Goal: Task Accomplishment & Management: Use online tool/utility

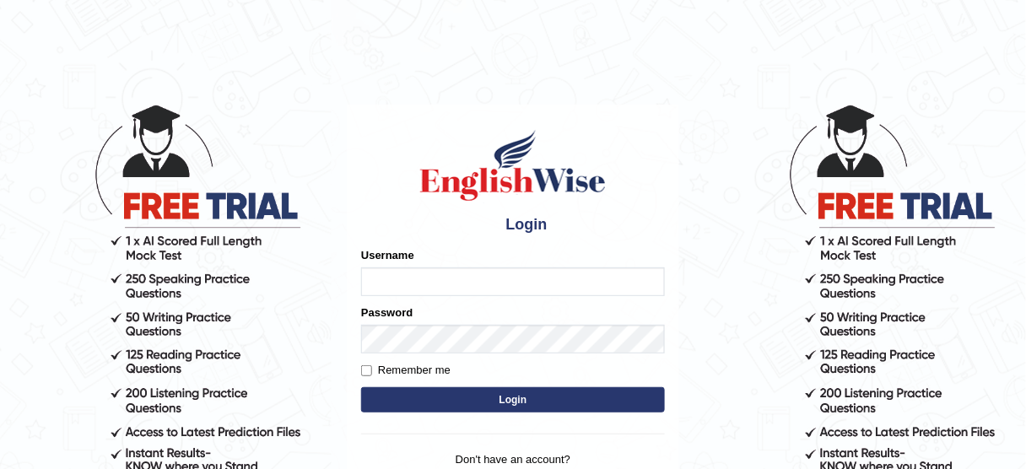
type input "jcaugustoo"
click at [478, 260] on div "Username jcaugustoo" at bounding box center [513, 271] width 304 height 49
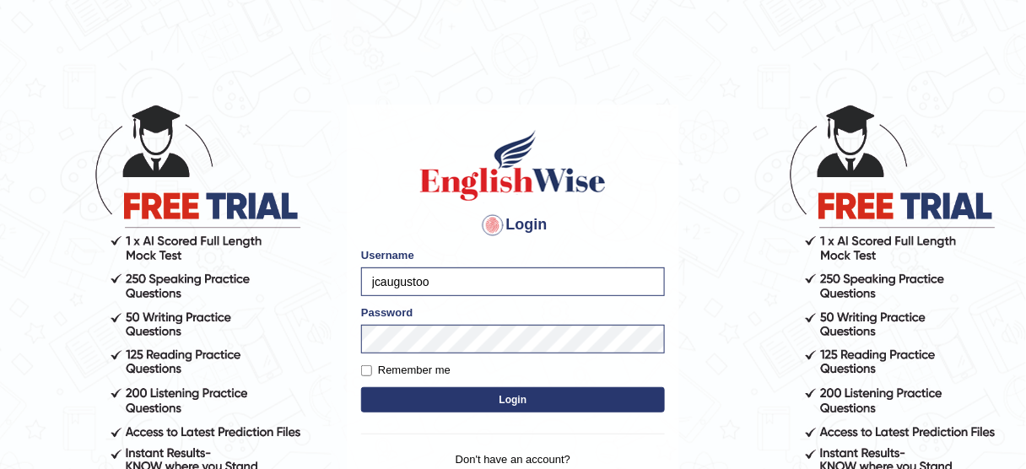
click at [494, 388] on button "Login" at bounding box center [513, 399] width 304 height 25
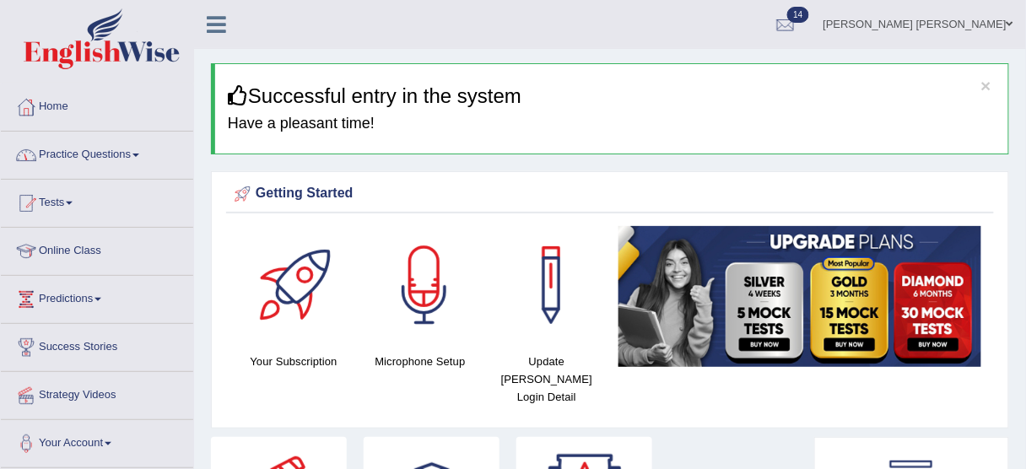
click at [116, 163] on link "Practice Questions" at bounding box center [97, 153] width 192 height 42
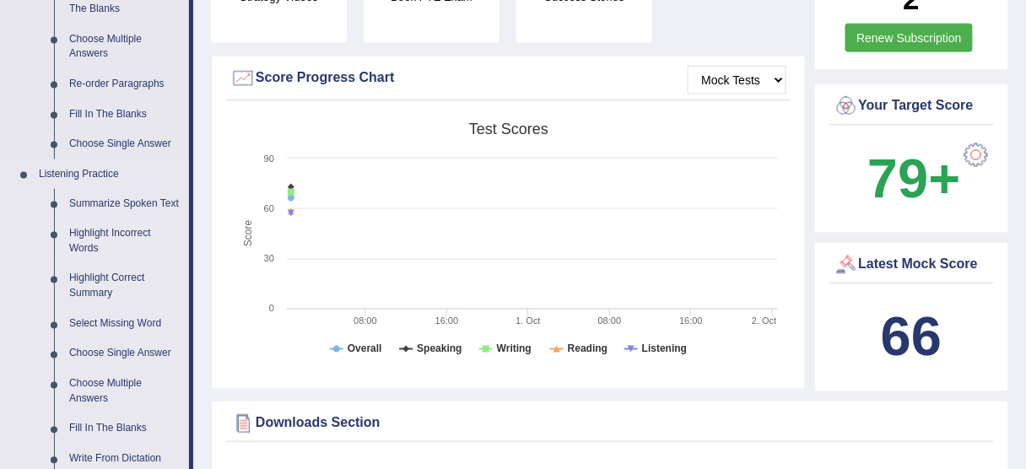
scroll to position [607, 0]
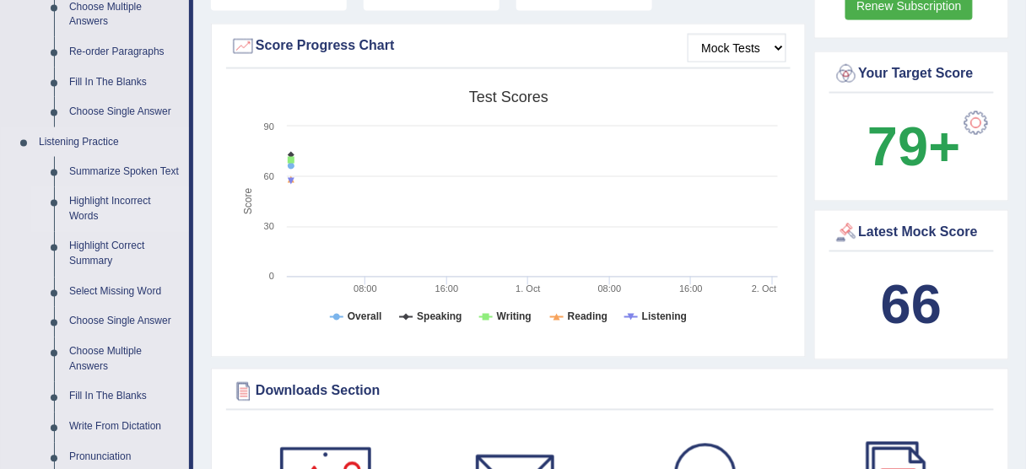
click at [133, 211] on link "Highlight Incorrect Words" at bounding box center [125, 209] width 127 height 45
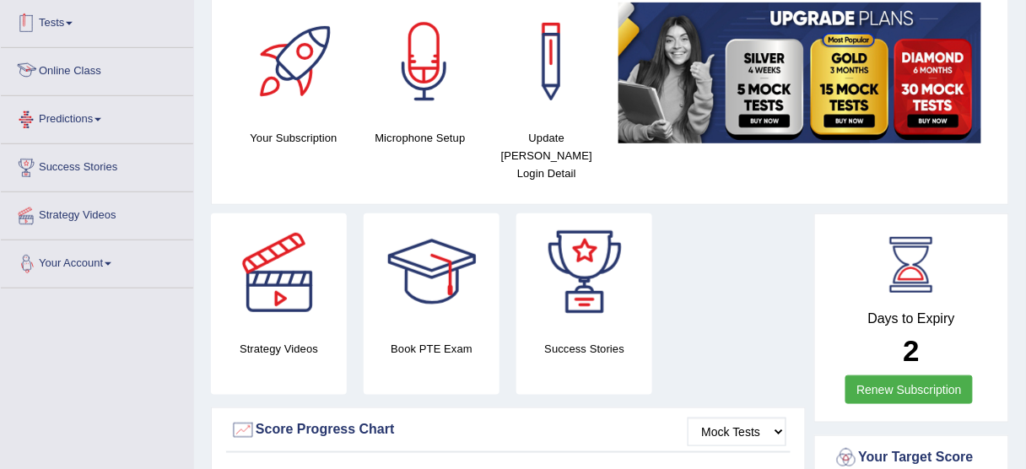
scroll to position [490, 0]
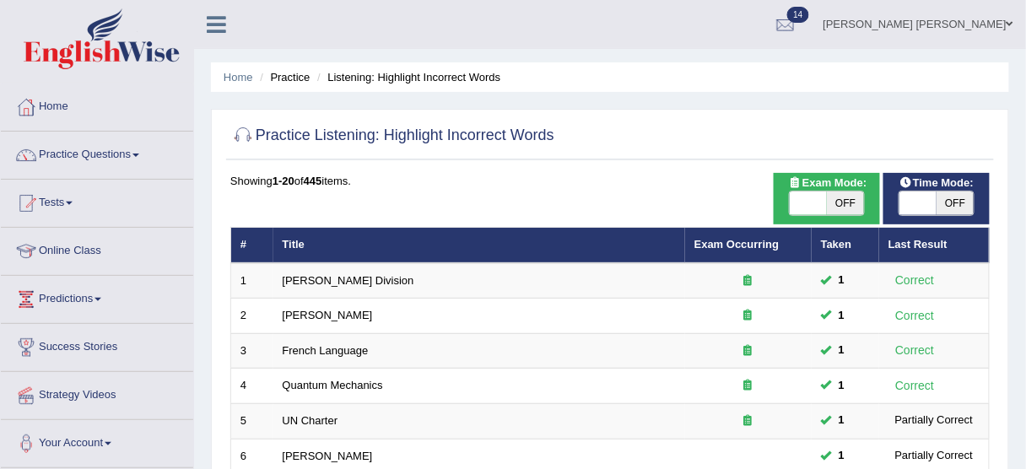
drag, startPoint x: 945, startPoint y: 215, endPoint x: 946, endPoint y: 199, distance: 16.1
click at [945, 213] on div "Time Mode: ON OFF" at bounding box center [936, 198] width 106 height 51
click at [944, 197] on span "OFF" at bounding box center [954, 204] width 37 height 24
checkbox input "true"
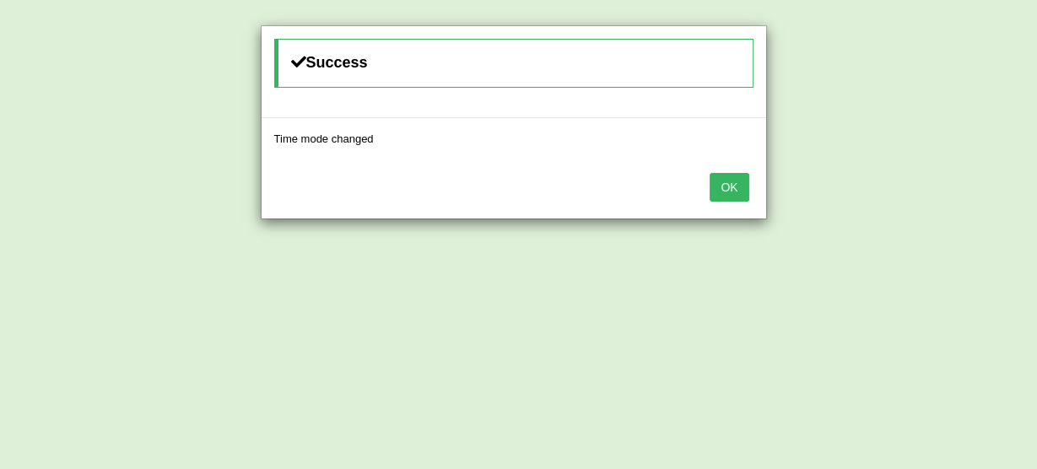
click at [837, 209] on div "Success Time mode changed OK" at bounding box center [518, 234] width 1037 height 469
click at [760, 188] on div "OK" at bounding box center [514, 188] width 504 height 59
click at [750, 189] on div "OK" at bounding box center [514, 188] width 504 height 59
drag, startPoint x: 748, startPoint y: 190, endPoint x: 737, endPoint y: 192, distance: 11.1
click at [742, 192] on div "OK" at bounding box center [514, 188] width 504 height 59
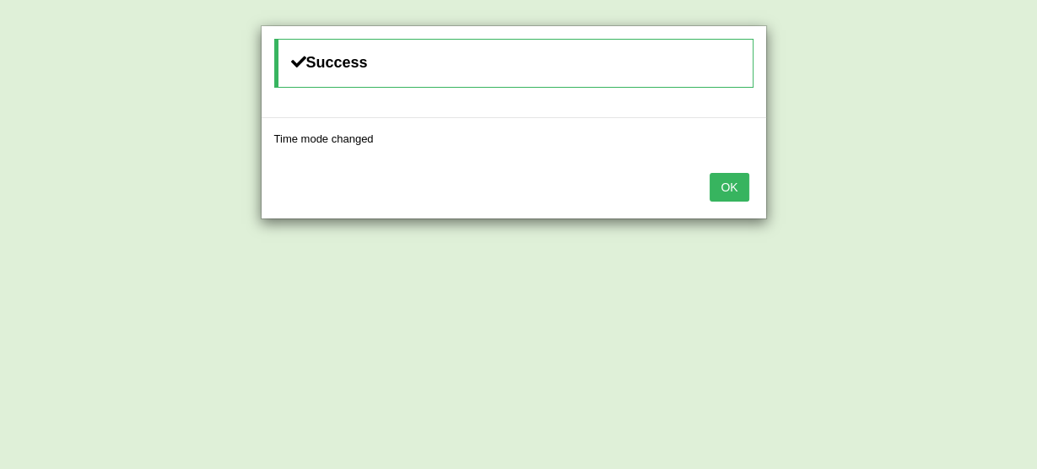
click at [736, 192] on button "OK" at bounding box center [728, 187] width 39 height 29
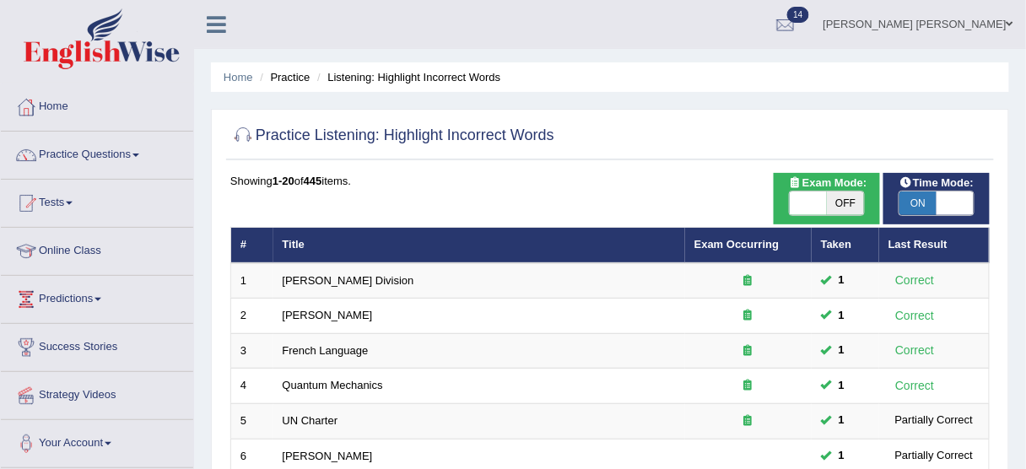
click at [823, 197] on span at bounding box center [808, 204] width 37 height 24
checkbox input "true"
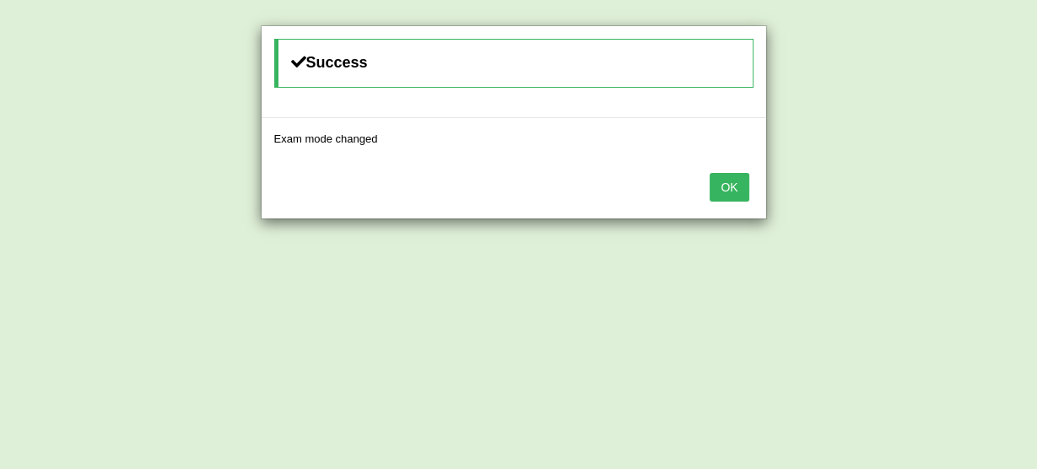
click at [730, 196] on button "OK" at bounding box center [728, 187] width 39 height 29
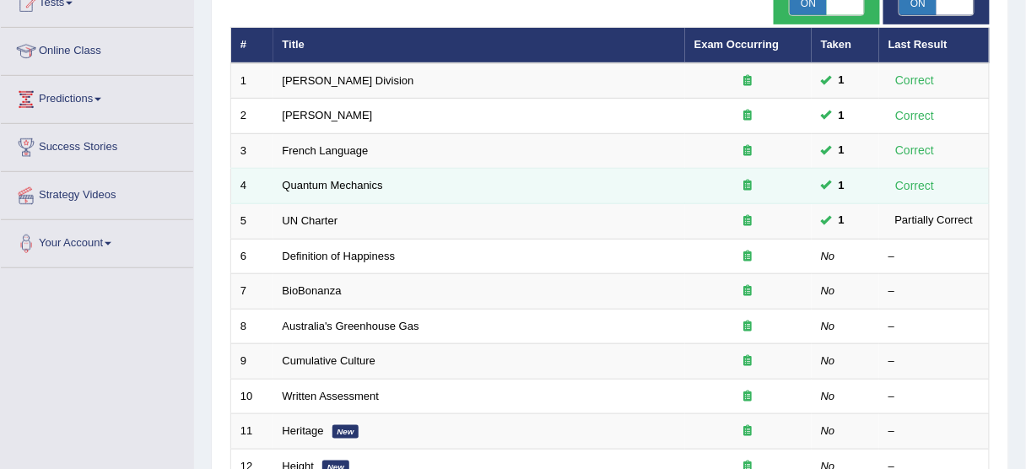
scroll to position [202, 0]
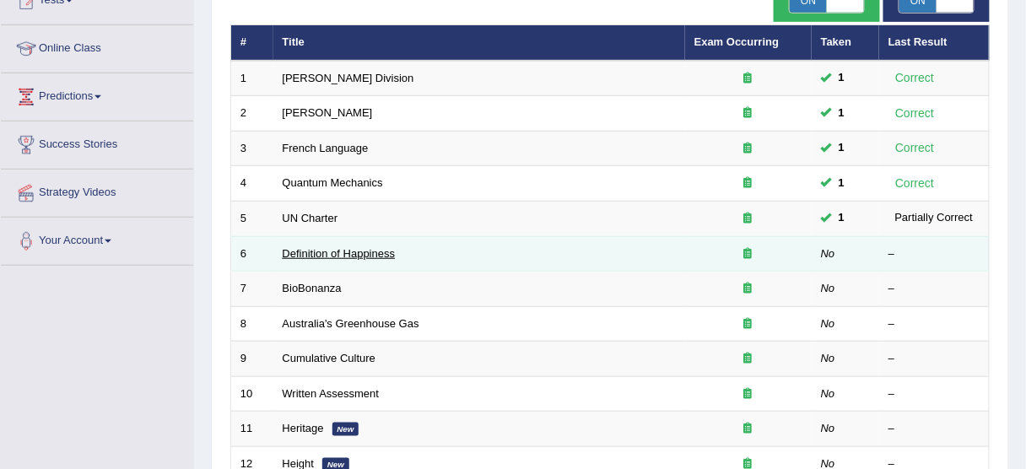
click at [375, 251] on link "Definition of Happiness" at bounding box center [339, 253] width 113 height 13
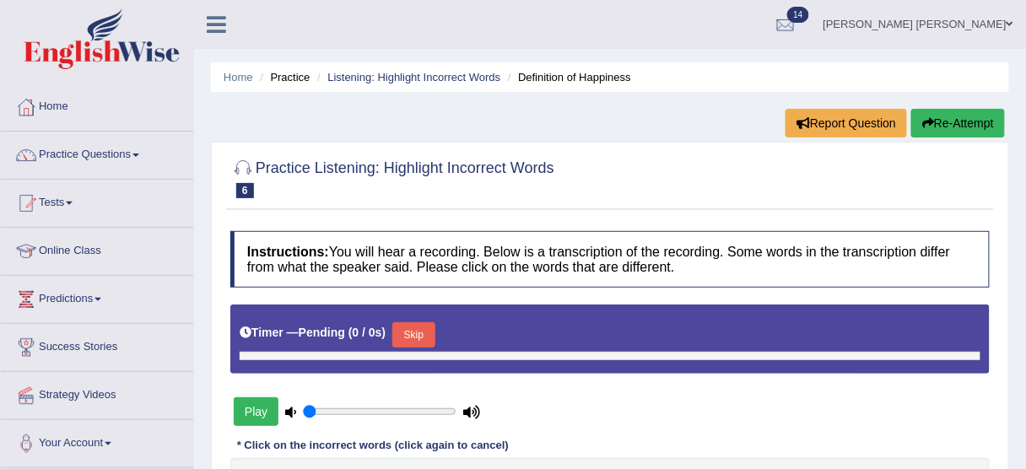
type input "0.45"
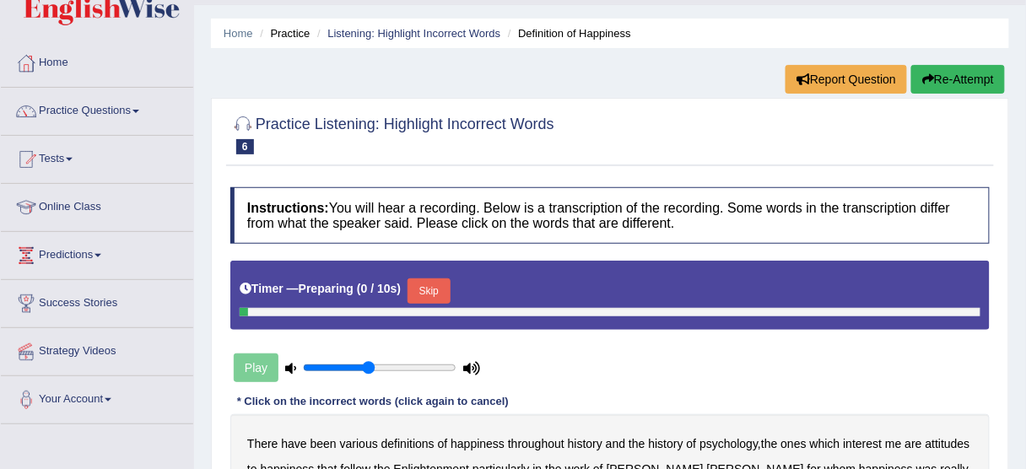
scroll to position [135, 0]
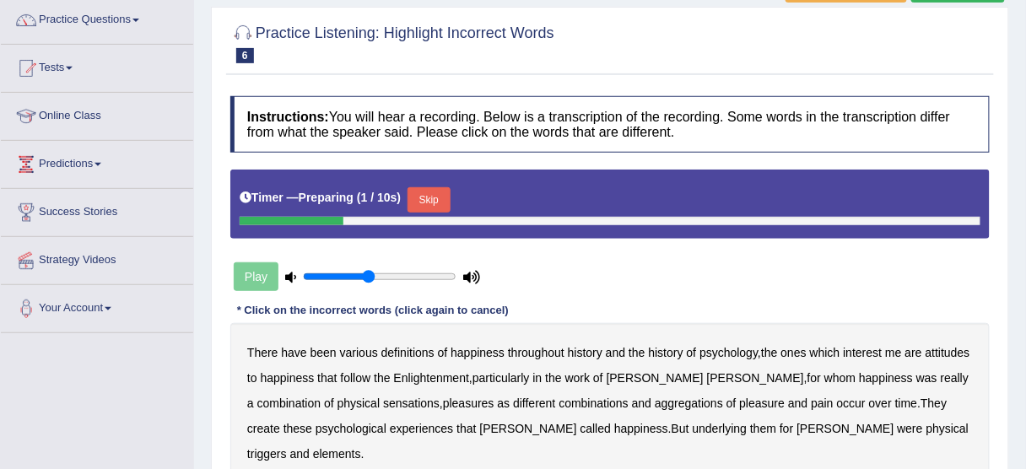
click at [430, 198] on button "Skip" at bounding box center [428, 199] width 42 height 25
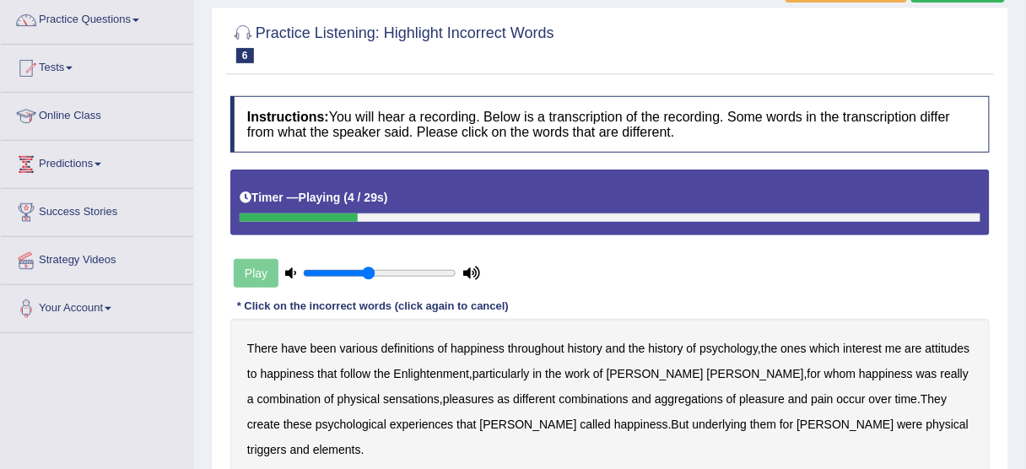
drag, startPoint x: 737, startPoint y: 354, endPoint x: 746, endPoint y: 356, distance: 8.6
click at [739, 354] on div "There have been various definitions of happiness throughout history and the his…" at bounding box center [609, 399] width 759 height 160
click at [739, 352] on b "psychology" at bounding box center [728, 348] width 58 height 13
click at [947, 343] on b "attitudes" at bounding box center [947, 348] width 45 height 13
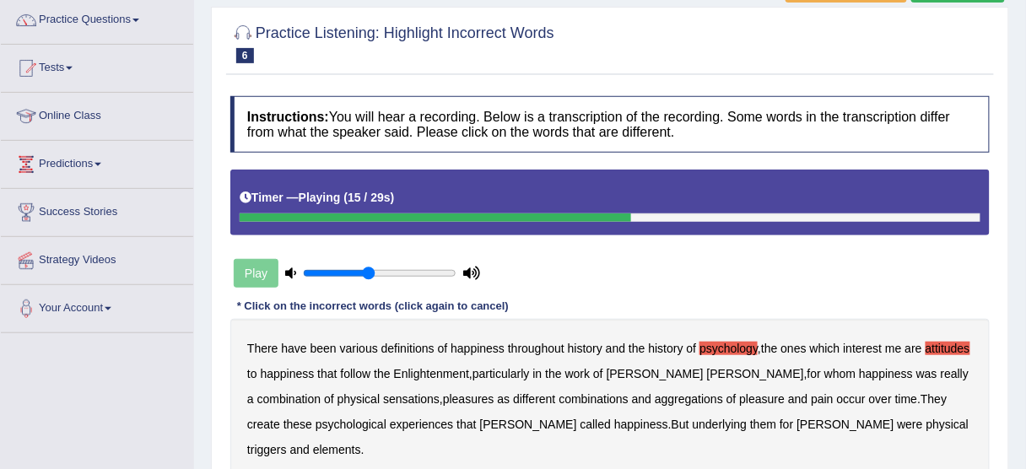
click at [340, 408] on div "There have been various definitions of happiness throughout history and the his…" at bounding box center [609, 399] width 759 height 160
click at [383, 402] on b "sensations" at bounding box center [411, 398] width 57 height 13
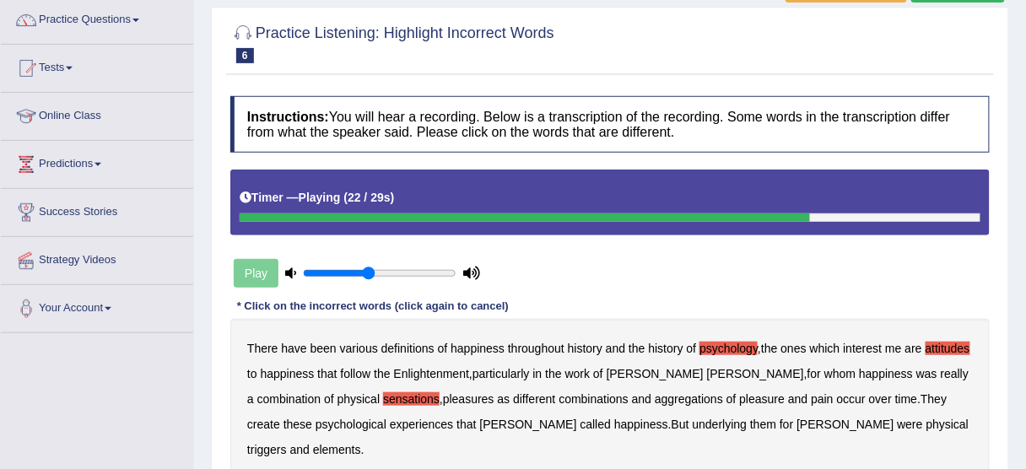
click at [280, 418] on b "create" at bounding box center [263, 424] width 33 height 13
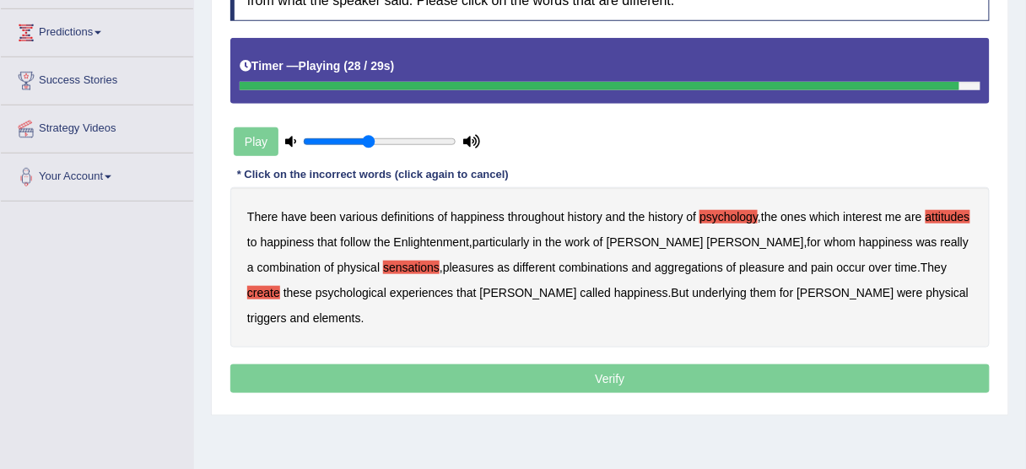
scroll to position [270, 0]
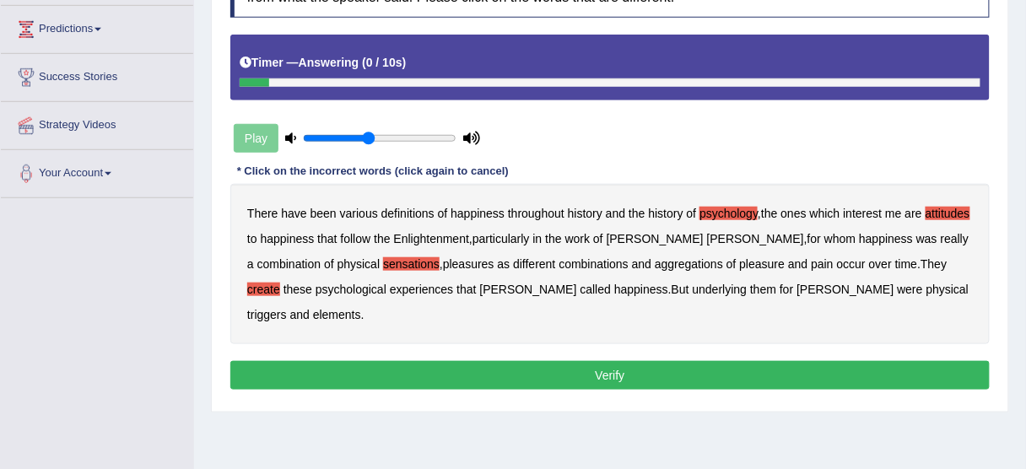
click at [361, 308] on b "elements" at bounding box center [337, 314] width 48 height 13
click at [831, 361] on button "Verify" at bounding box center [609, 375] width 759 height 29
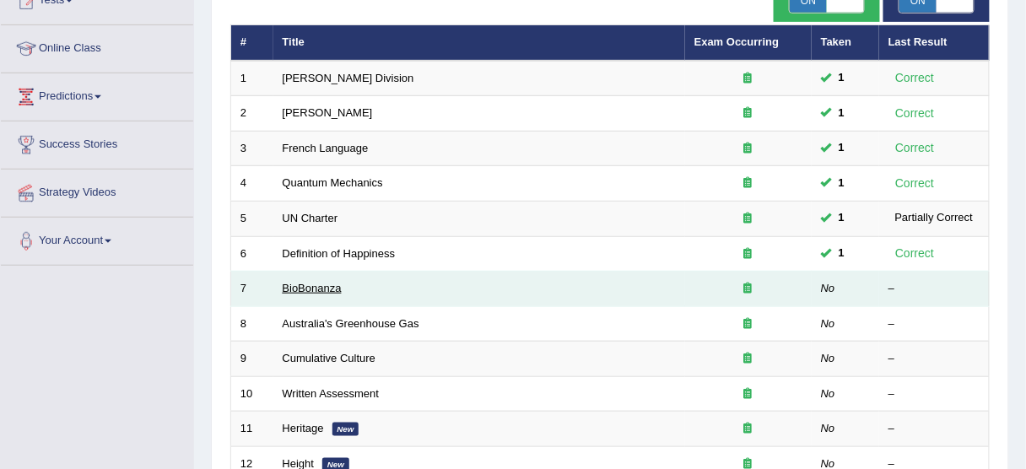
click at [316, 283] on link "BioBonanza" at bounding box center [312, 288] width 59 height 13
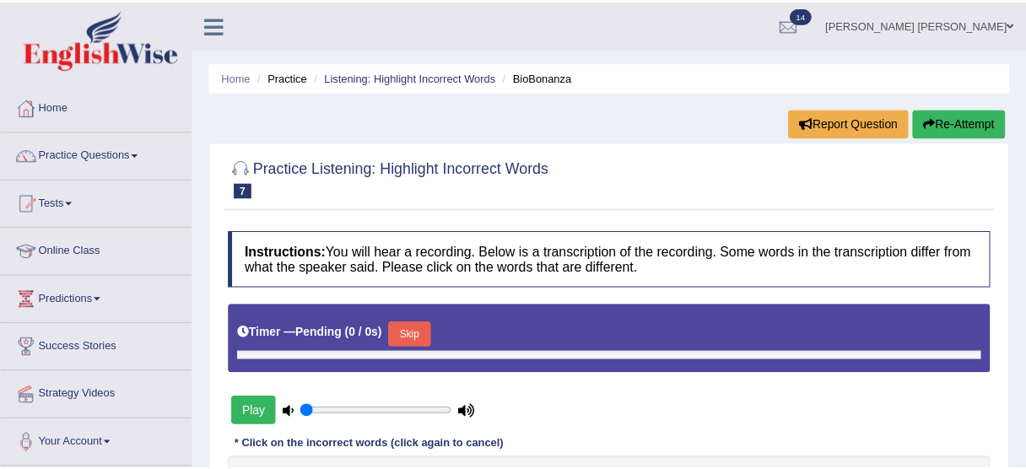
scroll to position [128, 0]
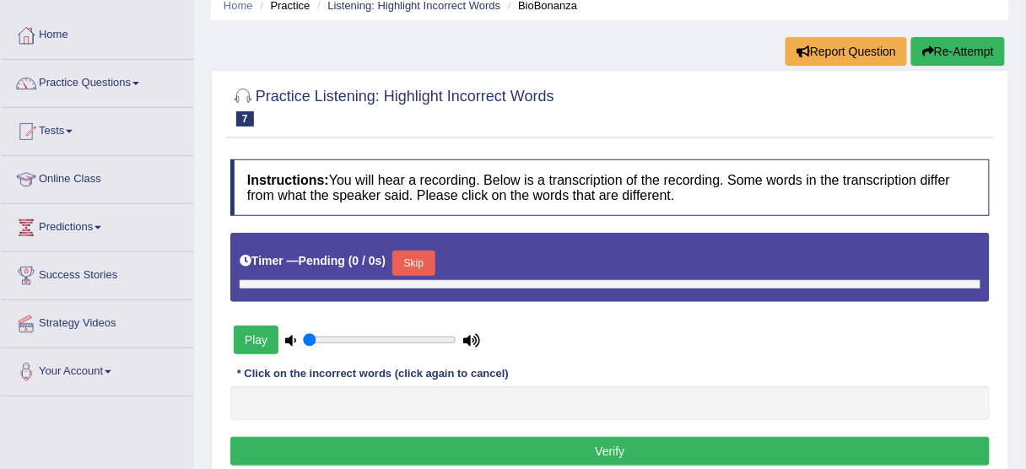
type input "0.45"
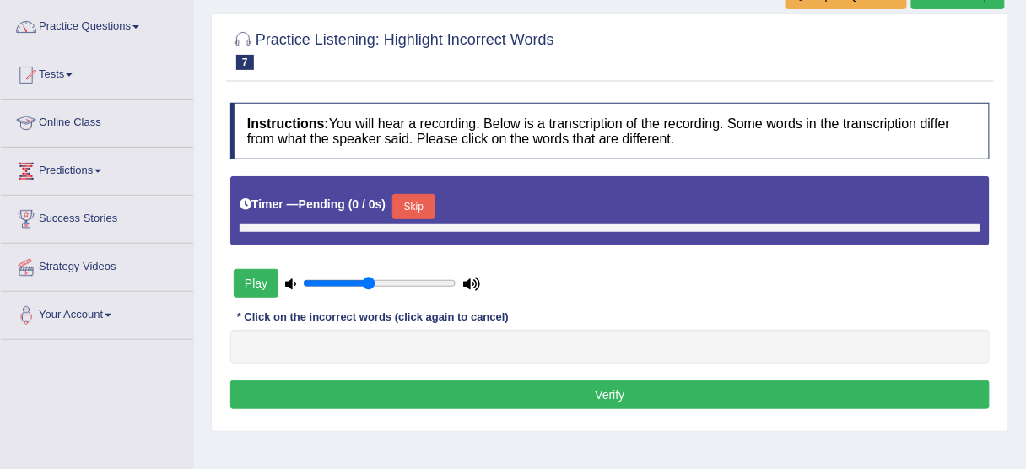
scroll to position [135, 0]
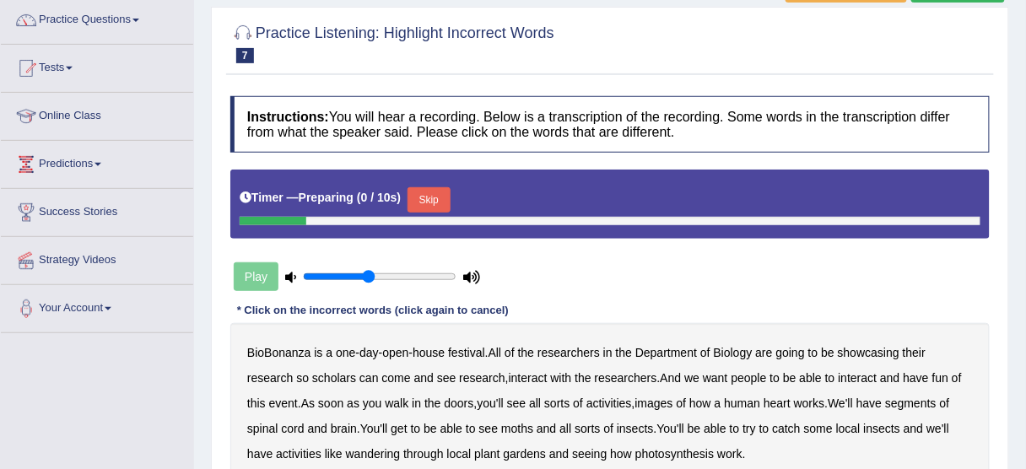
click at [436, 191] on button "Skip" at bounding box center [428, 199] width 42 height 25
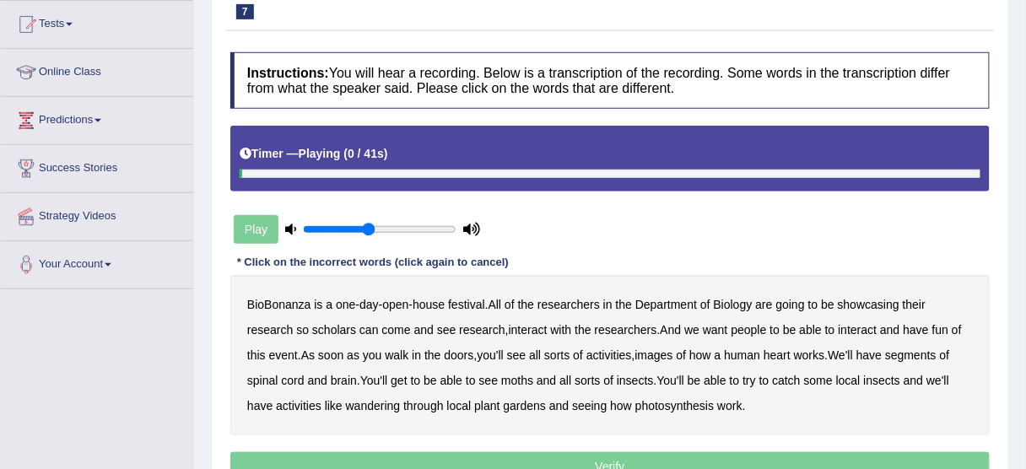
scroll to position [202, 0]
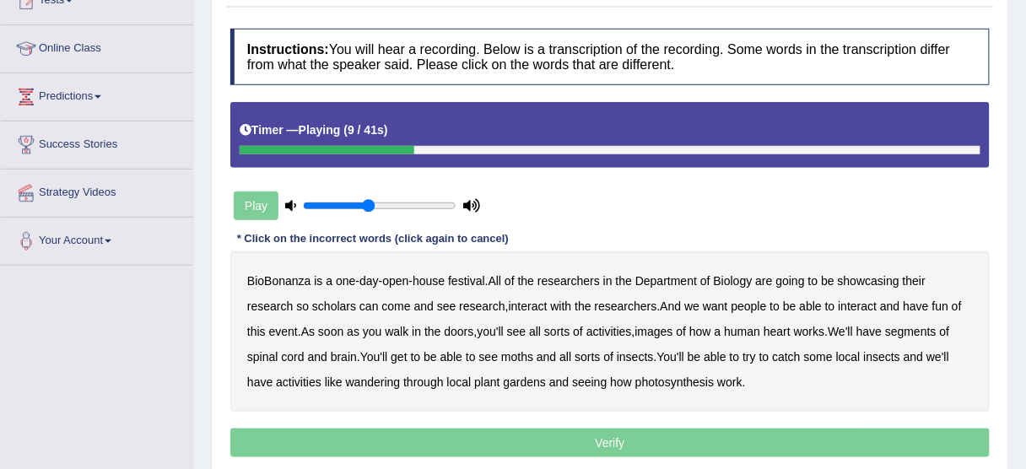
drag, startPoint x: 356, startPoint y: 302, endPoint x: 375, endPoint y: 303, distance: 18.6
click at [365, 302] on div "BioBonanza is a one - day - open - house festival . All of the researchers in t…" at bounding box center [609, 331] width 759 height 160
click at [344, 301] on b "scholars" at bounding box center [334, 305] width 44 height 13
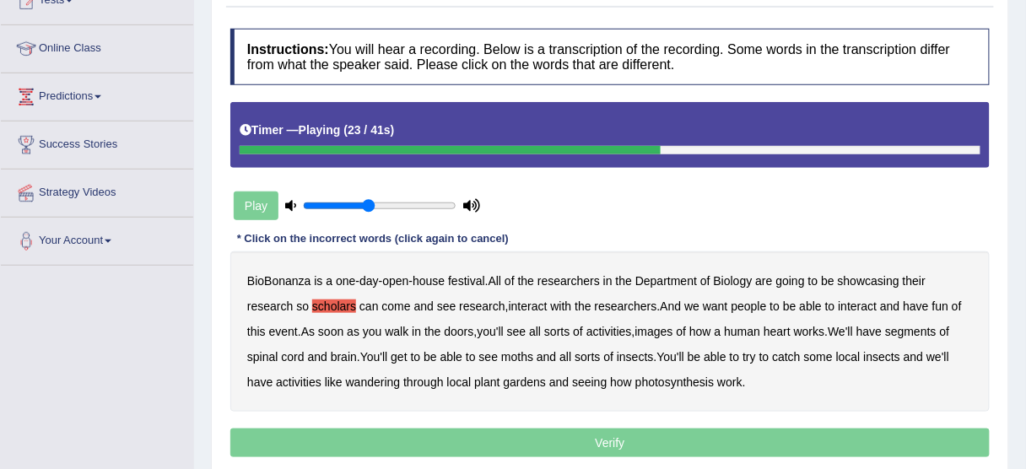
drag, startPoint x: 662, startPoint y: 326, endPoint x: 726, endPoint y: 327, distance: 64.1
click at [665, 326] on b "images" at bounding box center [654, 331] width 38 height 13
click at [936, 329] on b "segments" at bounding box center [910, 331] width 51 height 13
drag, startPoint x: 521, startPoint y: 353, endPoint x: 532, endPoint y: 353, distance: 11.0
click at [521, 353] on b "moths" at bounding box center [517, 356] width 32 height 13
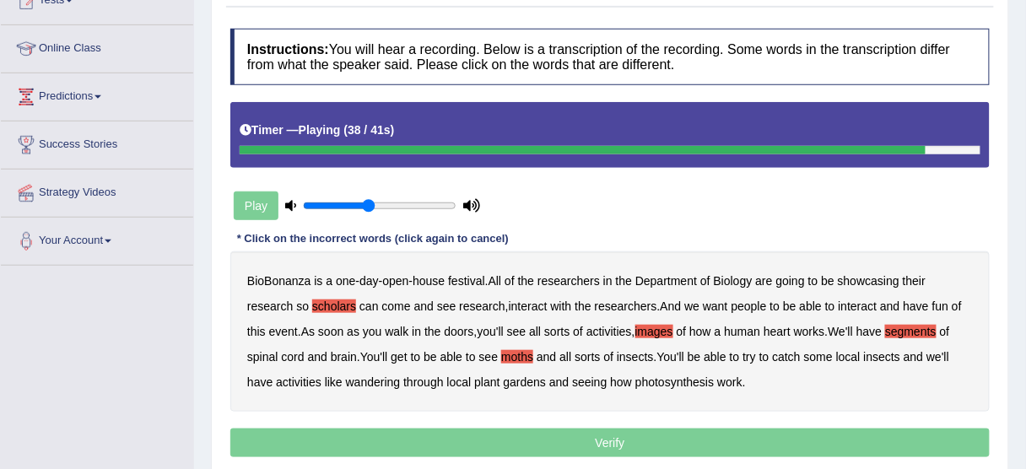
click at [370, 384] on b "wandering" at bounding box center [373, 381] width 55 height 13
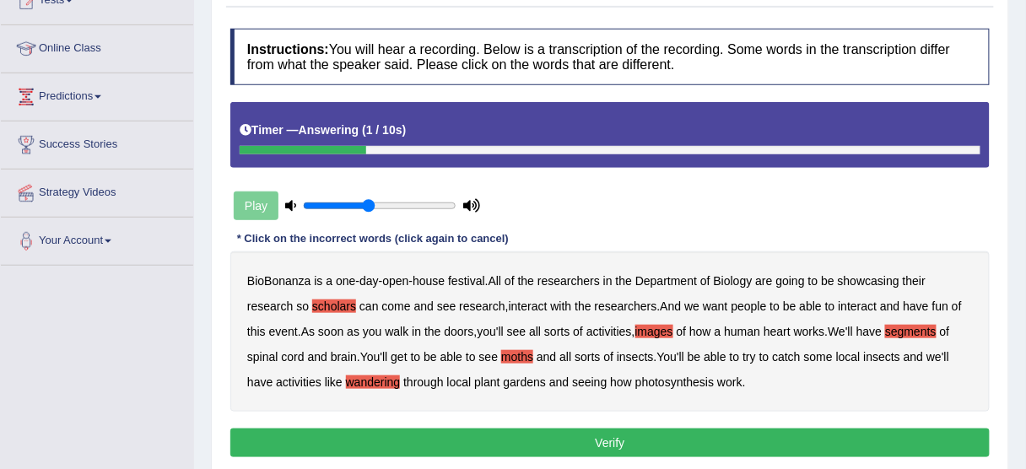
click at [648, 384] on b "photosynthesis" at bounding box center [674, 381] width 78 height 13
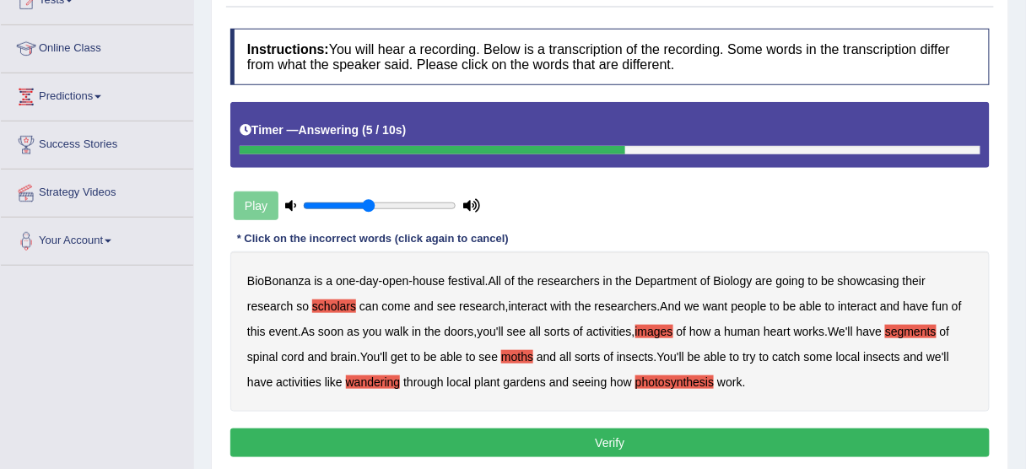
click at [673, 431] on button "Verify" at bounding box center [609, 443] width 759 height 29
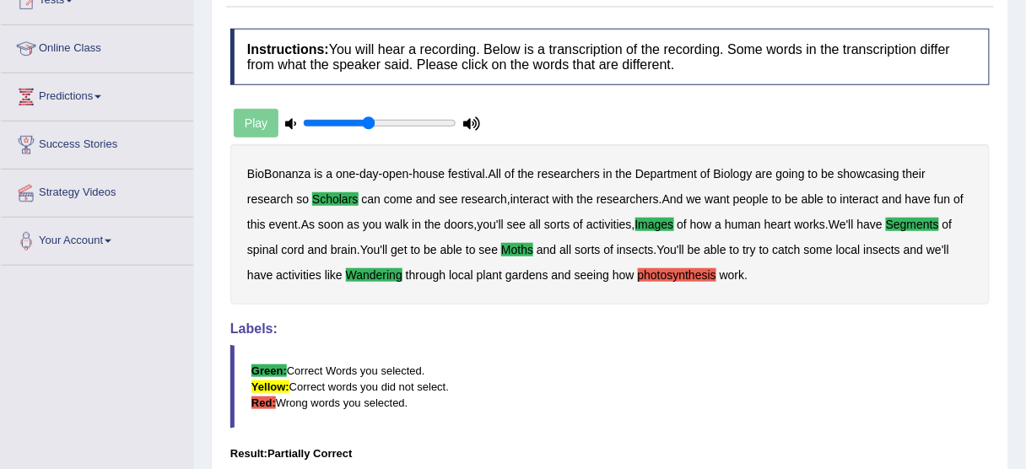
click at [655, 272] on b "photosynthesis" at bounding box center [677, 274] width 78 height 13
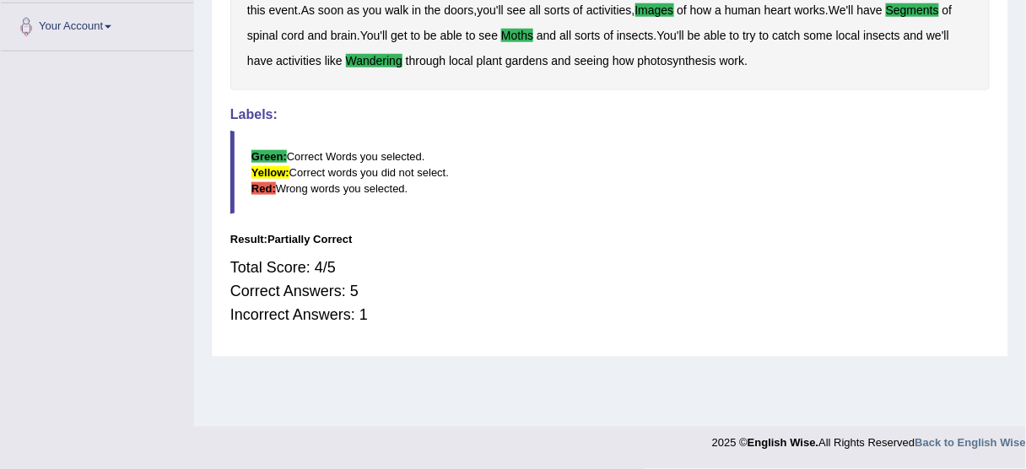
scroll to position [282, 0]
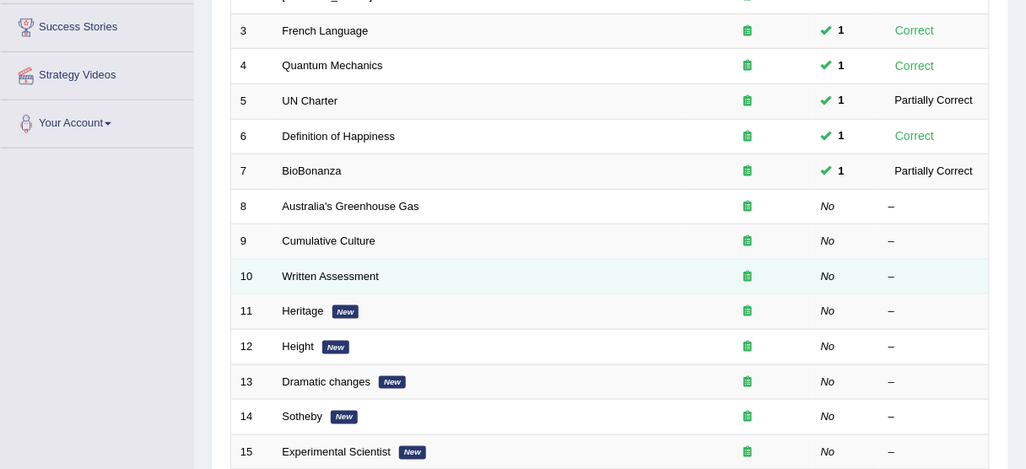
scroll to position [405, 0]
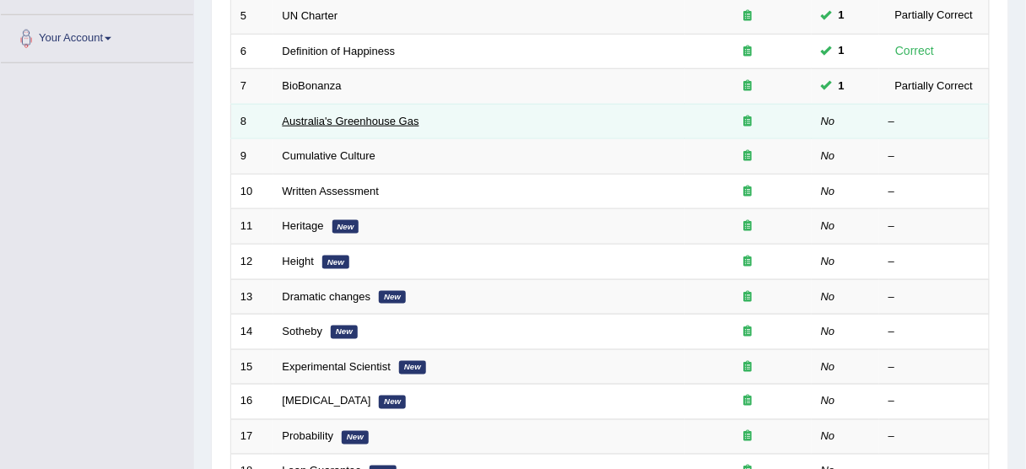
drag, startPoint x: 922, startPoint y: 356, endPoint x: 381, endPoint y: 115, distance: 592.1
click at [381, 115] on link "Australia's Greenhouse Gas" at bounding box center [351, 121] width 137 height 13
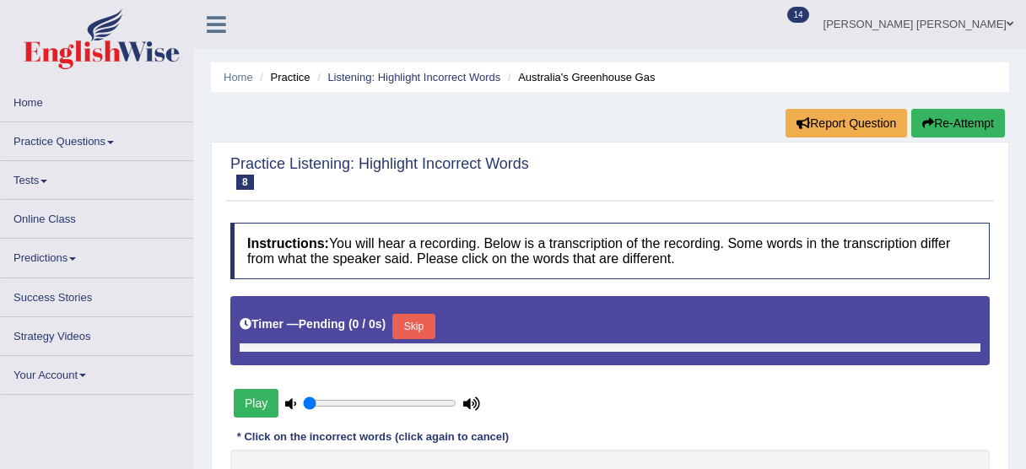
type input "0.45"
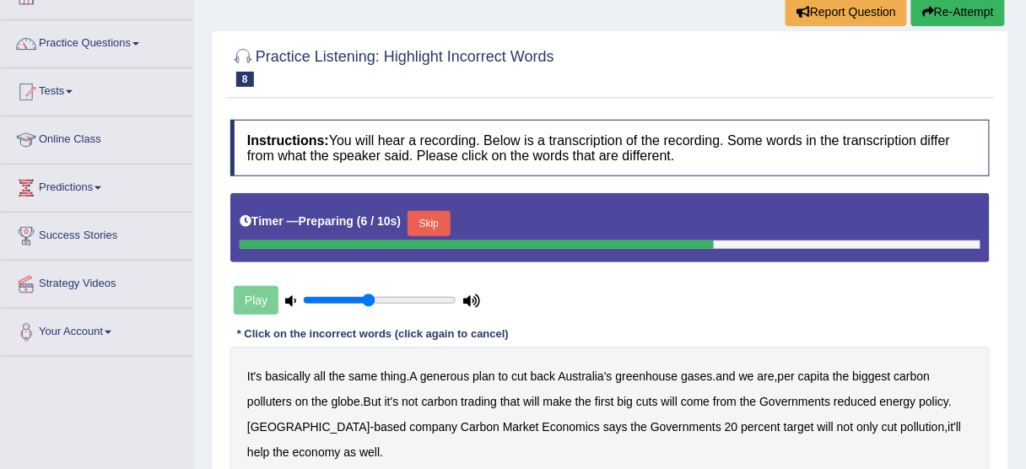
scroll to position [135, 0]
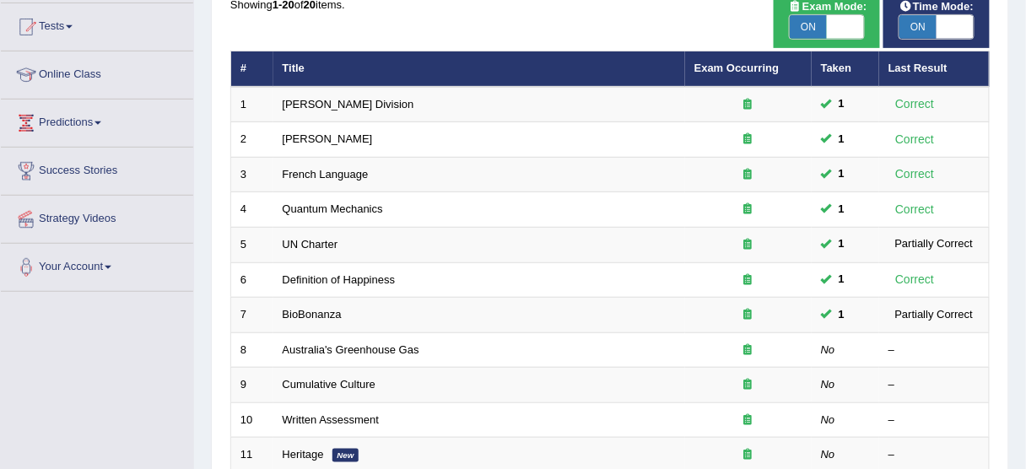
scroll to position [67, 0]
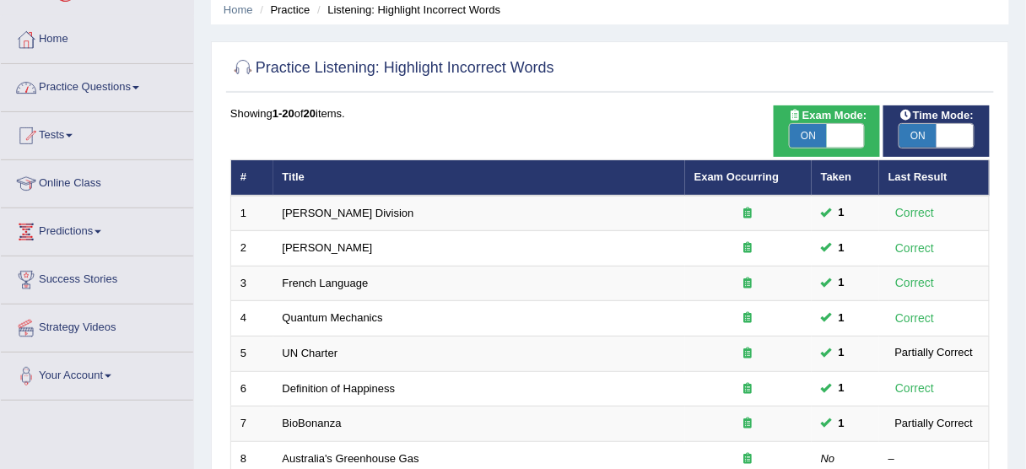
click at [63, 97] on link "Practice Questions" at bounding box center [97, 85] width 192 height 42
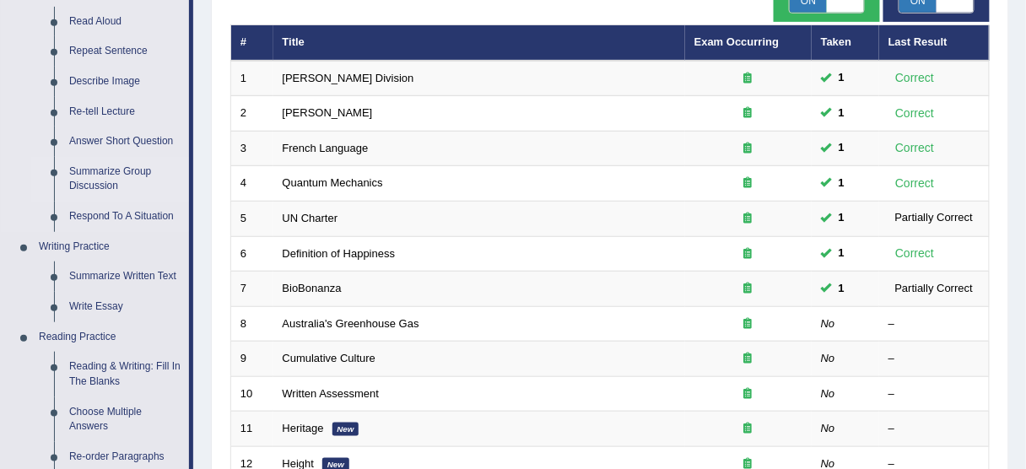
scroll to position [337, 0]
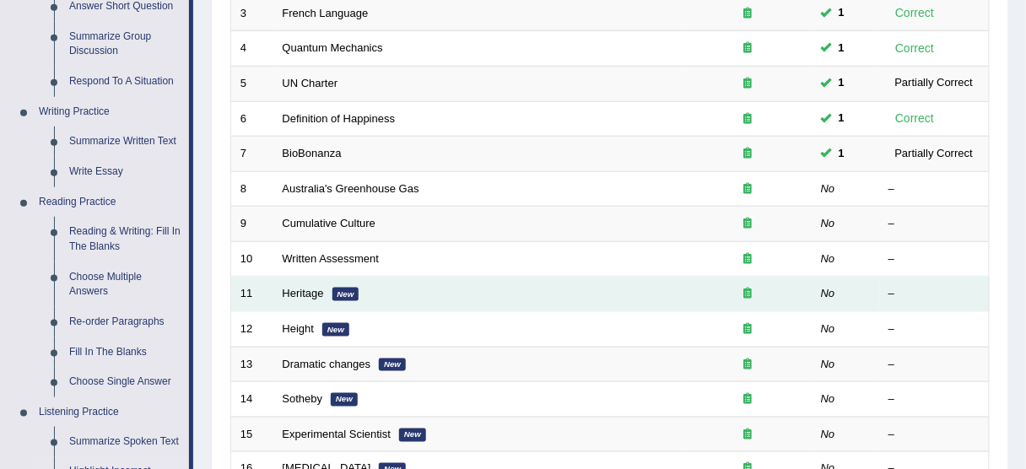
drag, startPoint x: 984, startPoint y: 412, endPoint x: 440, endPoint y: 272, distance: 562.5
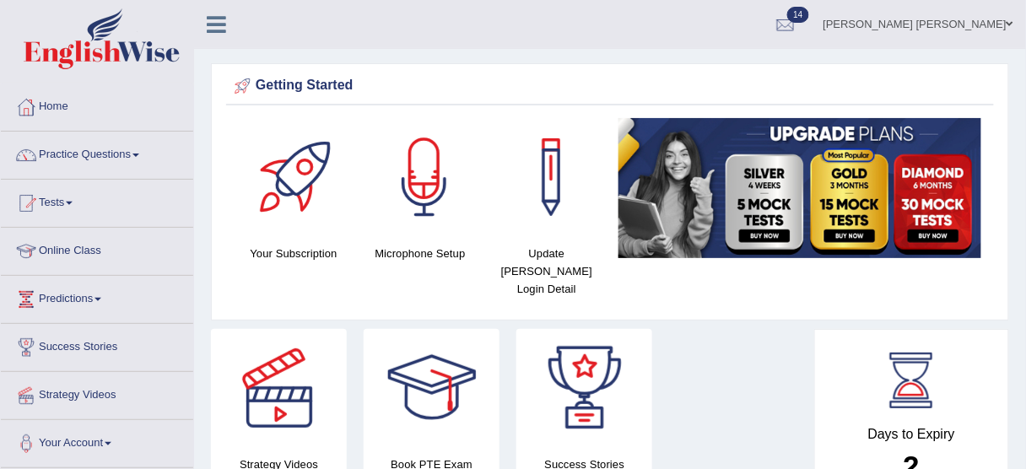
click at [922, 15] on link "[PERSON_NAME] [PERSON_NAME]" at bounding box center [918, 22] width 215 height 44
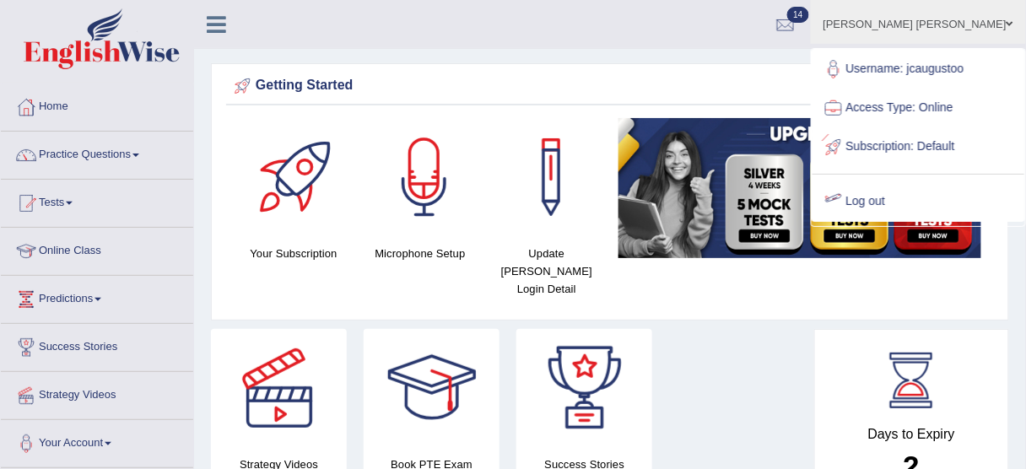
click at [891, 194] on link "Log out" at bounding box center [918, 201] width 212 height 39
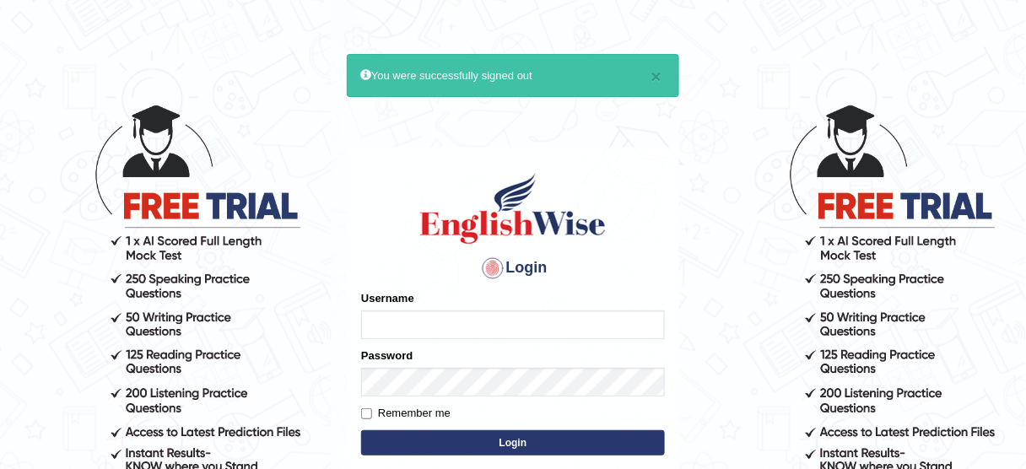
type input "jcaugustoo"
click at [486, 331] on input "jcaugustoo" at bounding box center [513, 324] width 304 height 29
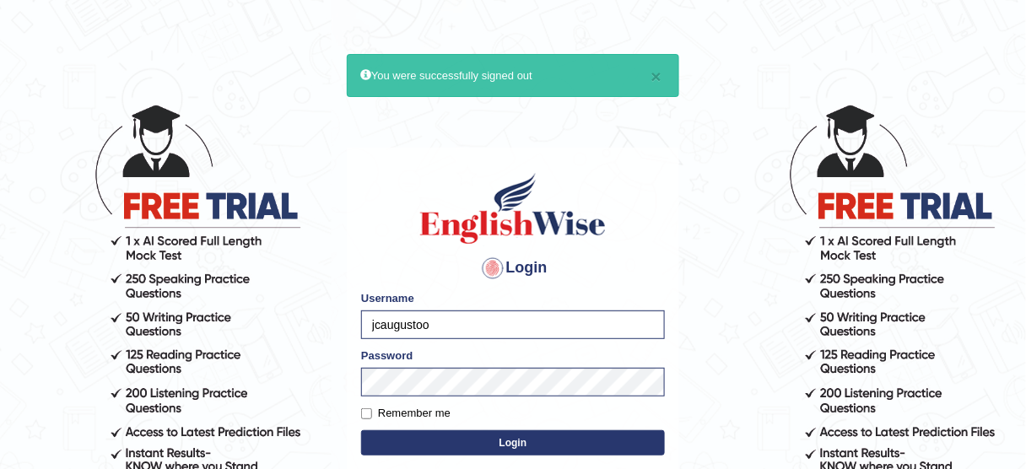
click at [486, 331] on input "jcaugustoo" at bounding box center [513, 324] width 304 height 29
type input "Aitor"
click at [469, 398] on form "Please fix the following errors: Username Aitor Password Remember me Login" at bounding box center [513, 375] width 304 height 170
click at [556, 444] on button "Login" at bounding box center [513, 442] width 304 height 25
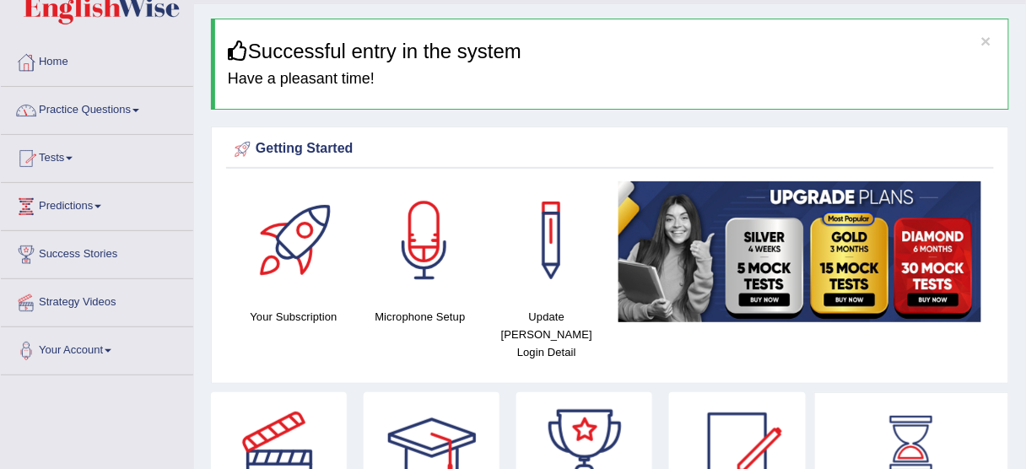
scroll to position [67, 0]
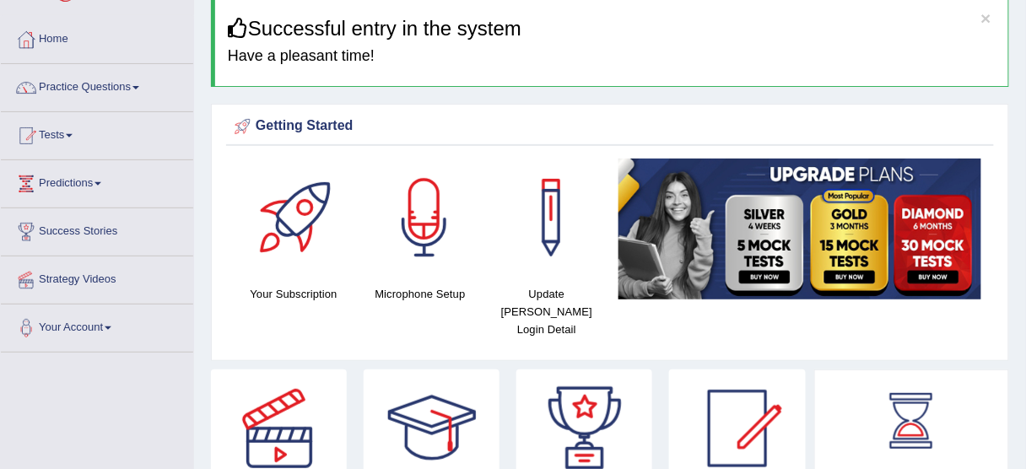
click at [130, 73] on link "Practice Questions" at bounding box center [97, 85] width 192 height 42
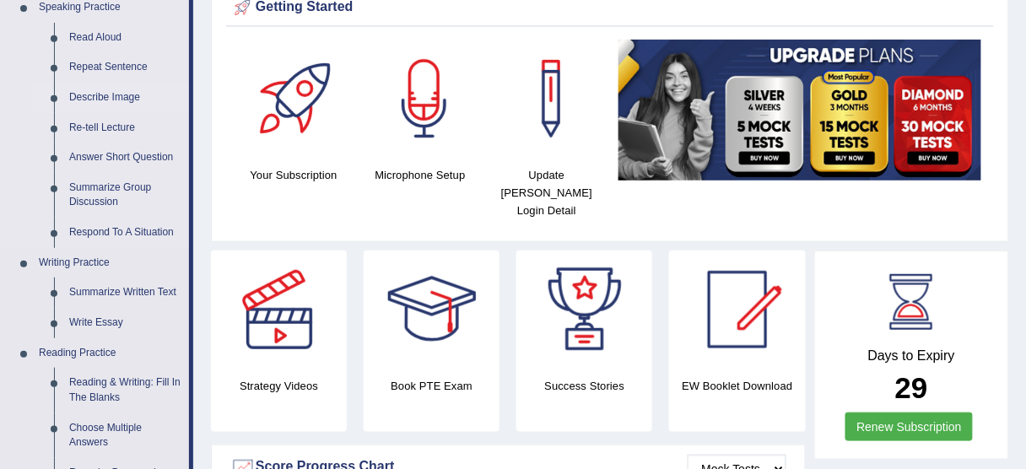
scroll to position [0, 0]
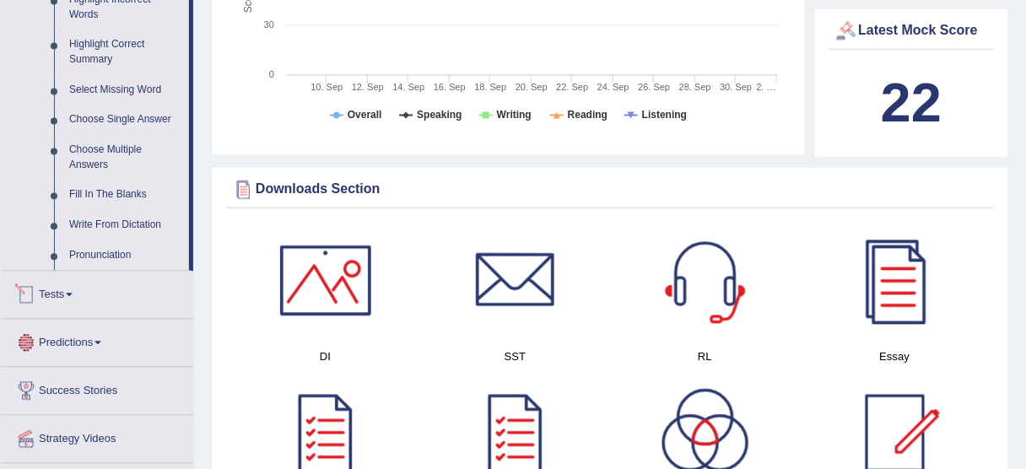
click at [111, 300] on link "Tests" at bounding box center [97, 292] width 192 height 42
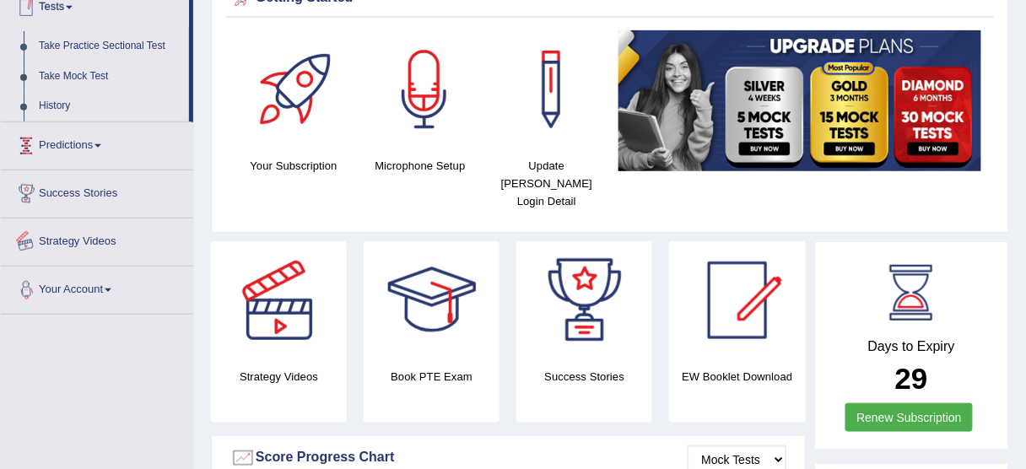
scroll to position [194, 0]
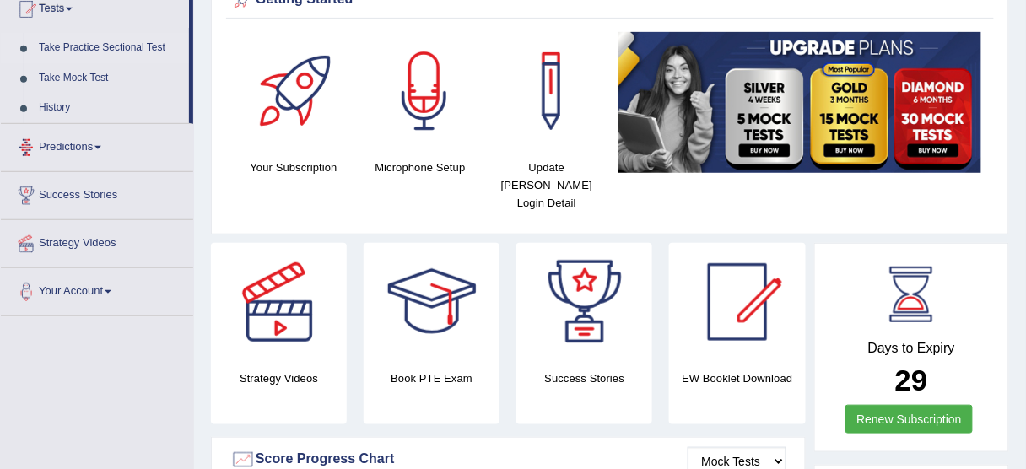
click at [103, 41] on link "Take Practice Sectional Test" at bounding box center [110, 48] width 158 height 30
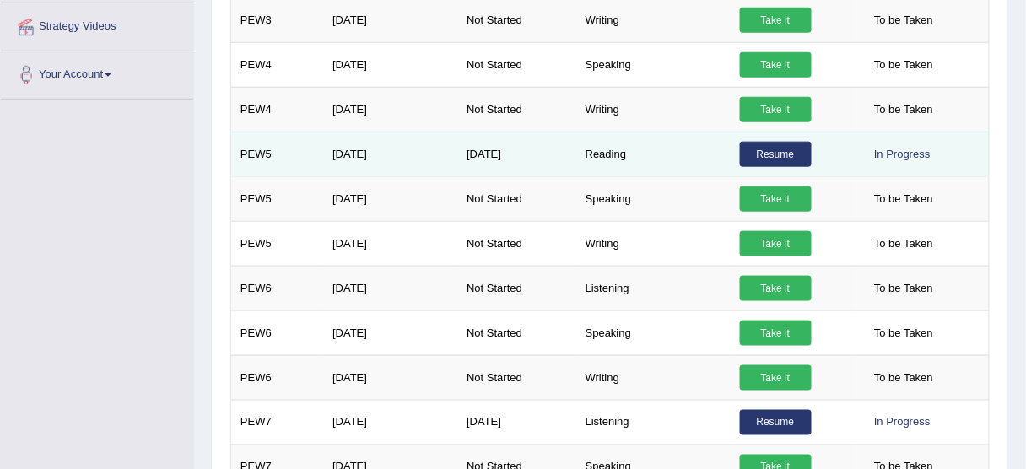
scroll to position [391, 0]
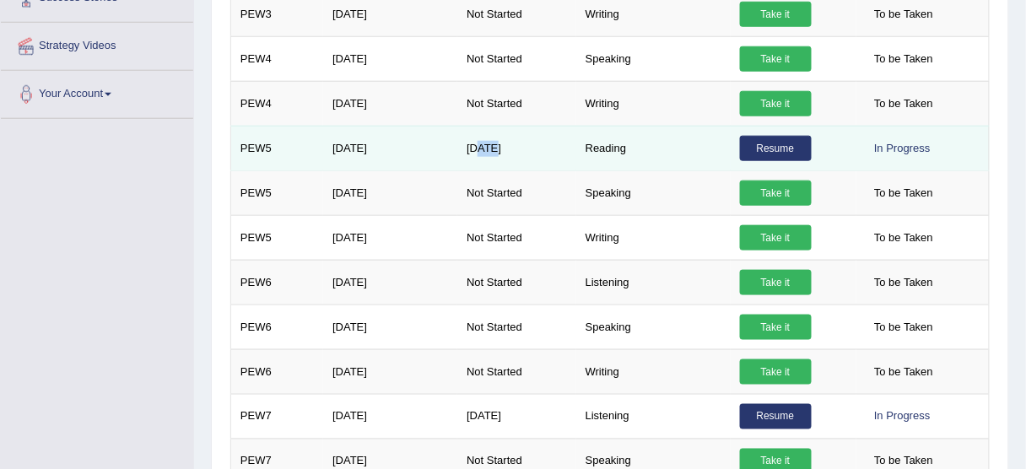
drag, startPoint x: 477, startPoint y: 151, endPoint x: 493, endPoint y: 148, distance: 16.2
click at [493, 148] on td "Sep 11, 2025" at bounding box center [516, 148] width 119 height 45
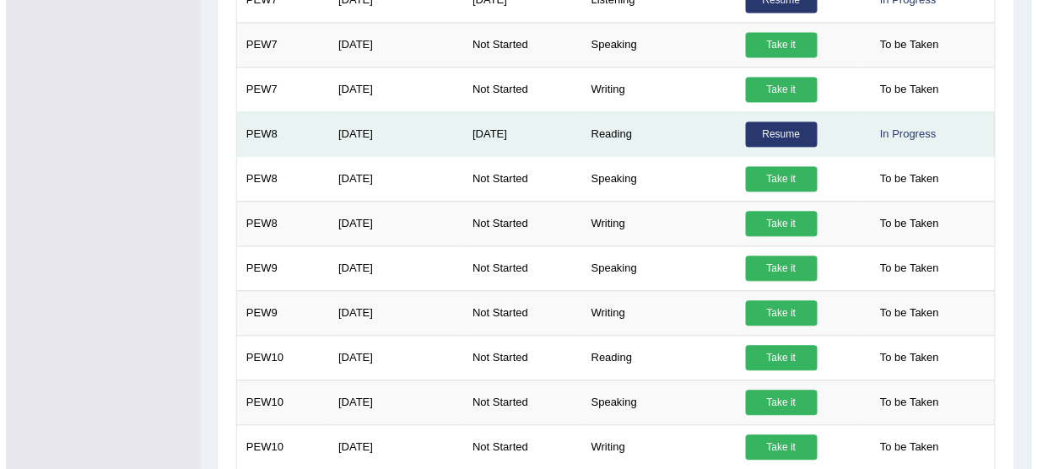
scroll to position [796, 0]
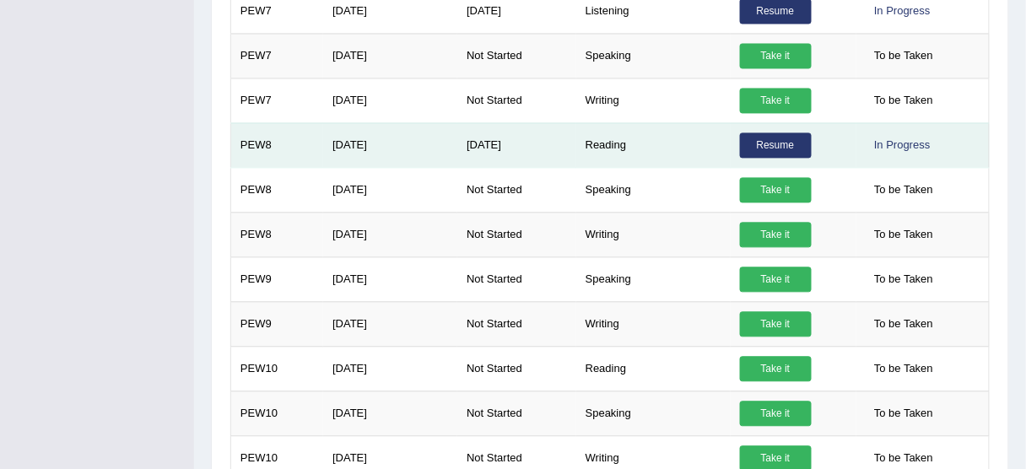
drag, startPoint x: 504, startPoint y: 136, endPoint x: 553, endPoint y: 136, distance: 48.9
click at [531, 136] on td "Oct 2, 2025" at bounding box center [516, 145] width 119 height 45
click at [779, 133] on link "Resume" at bounding box center [776, 145] width 72 height 25
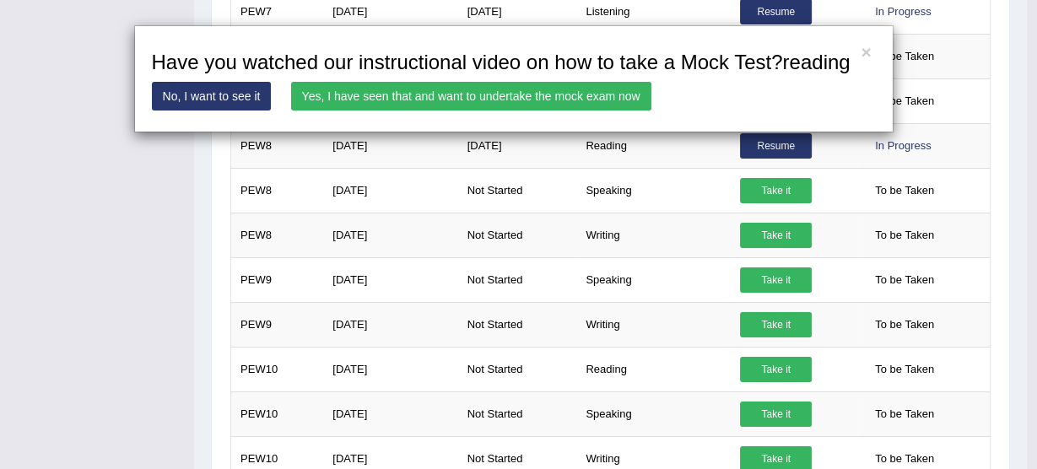
click at [415, 88] on link "Yes, I have seen that and want to undertake the mock exam now" at bounding box center [471, 96] width 360 height 29
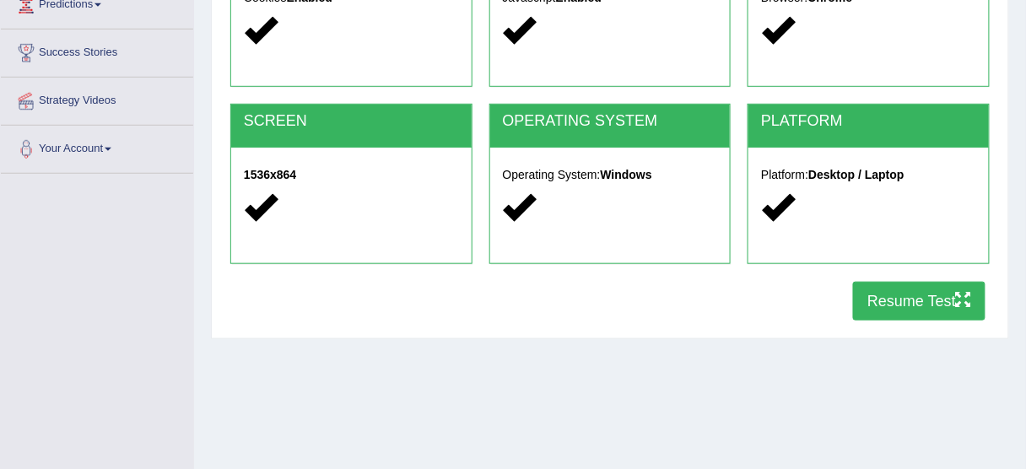
scroll to position [270, 0]
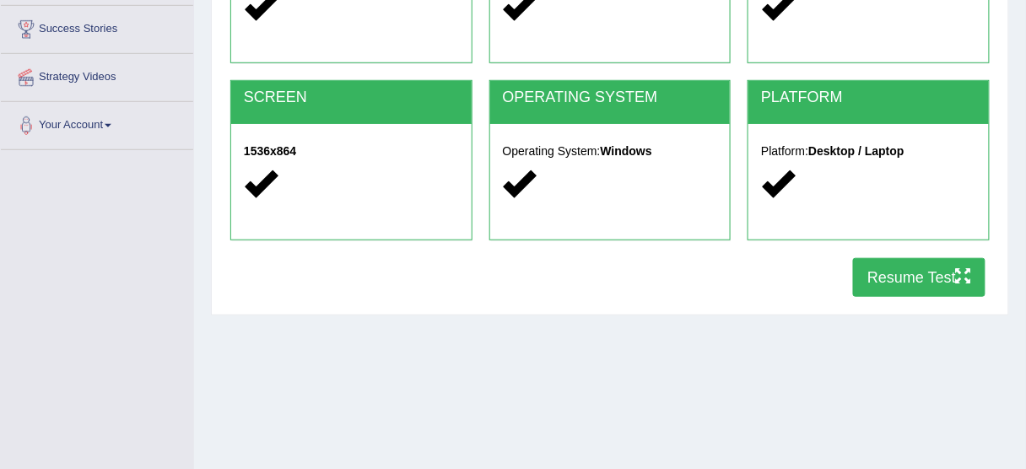
click at [892, 260] on button "Resume Test" at bounding box center [919, 277] width 132 height 39
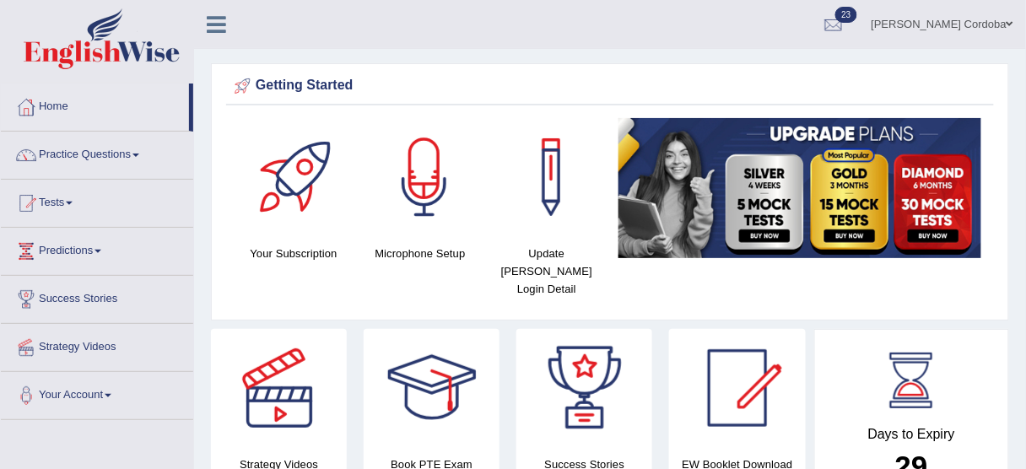
click at [73, 157] on link "Practice Questions" at bounding box center [97, 153] width 192 height 42
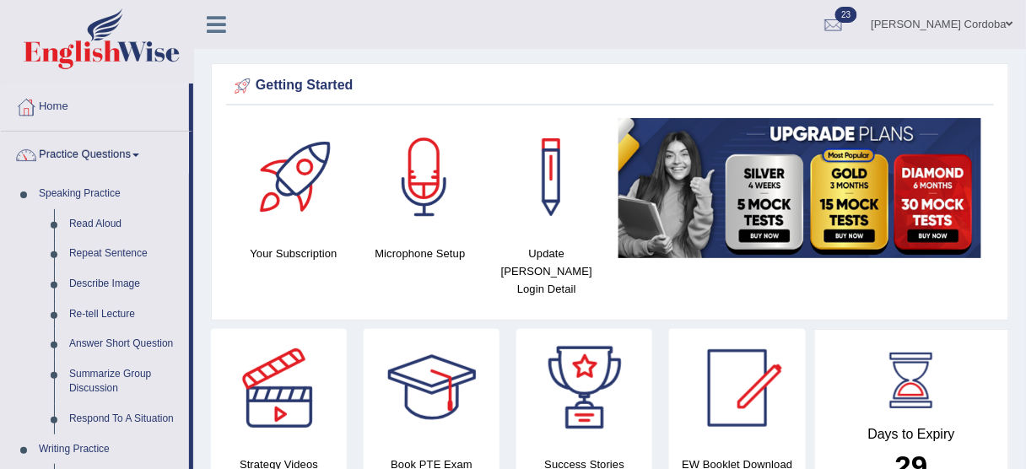
click at [95, 149] on link "Practice Questions" at bounding box center [95, 153] width 188 height 42
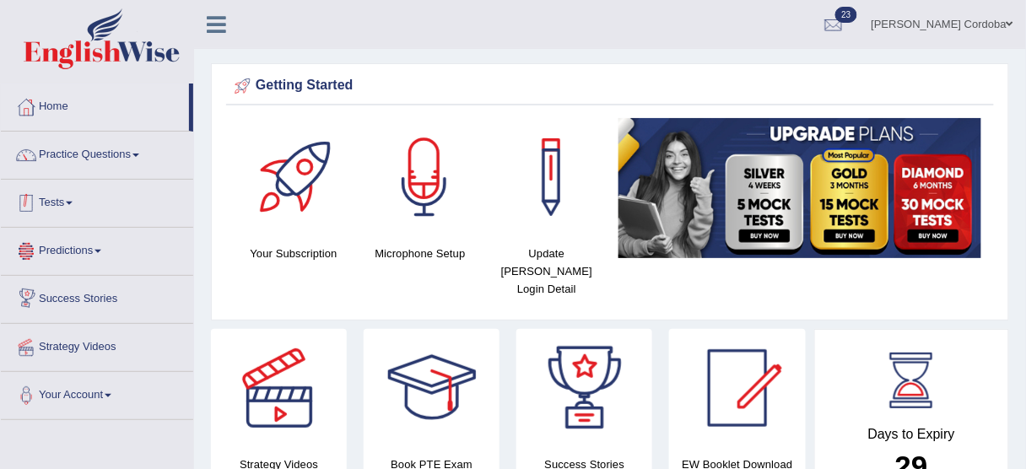
click at [62, 200] on link "Tests" at bounding box center [97, 201] width 192 height 42
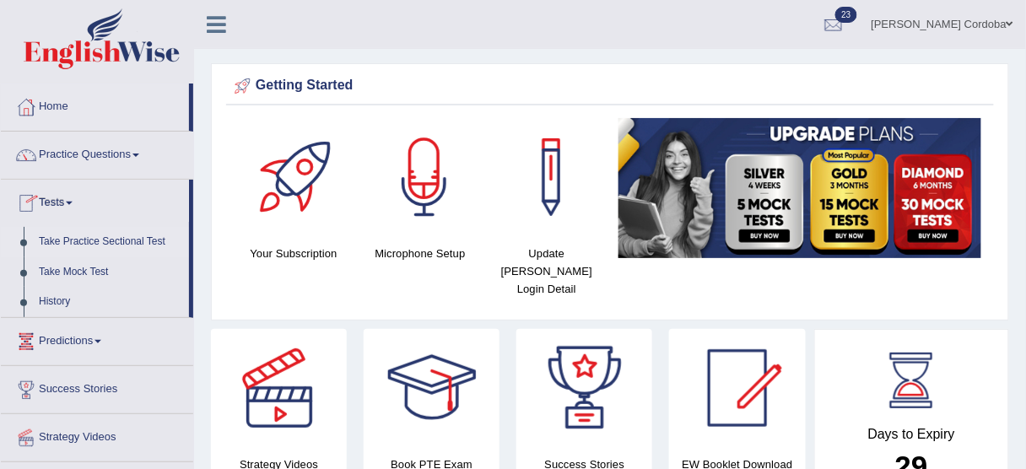
click at [101, 246] on link "Take Practice Sectional Test" at bounding box center [110, 242] width 158 height 30
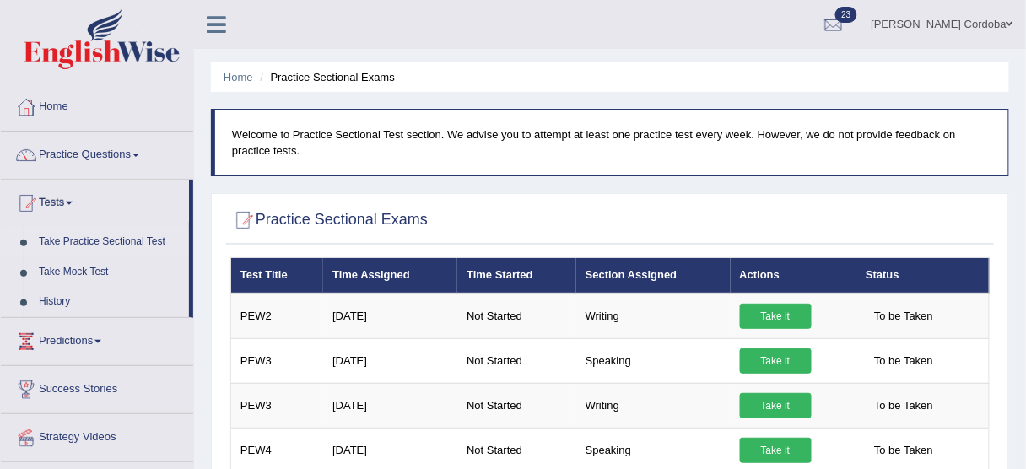
drag, startPoint x: 0, startPoint y: 0, endPoint x: 477, endPoint y: 194, distance: 514.6
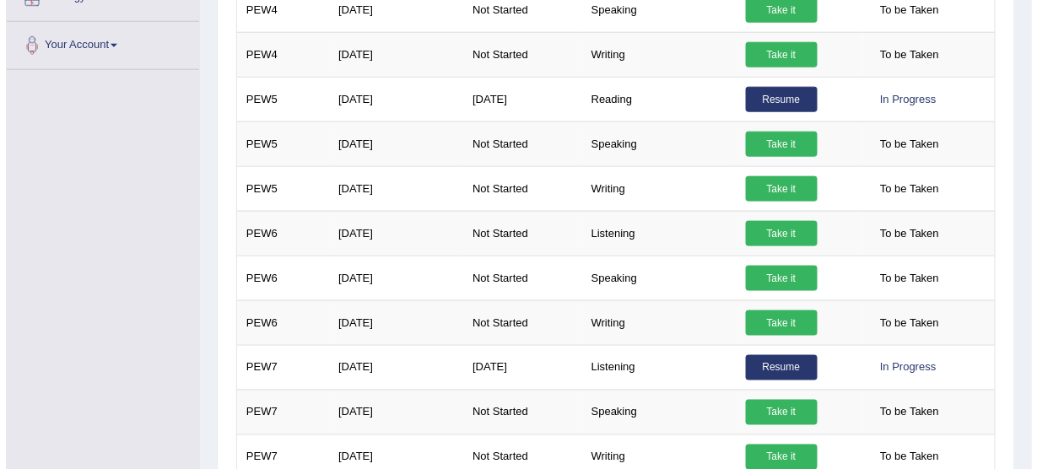
scroll to position [472, 0]
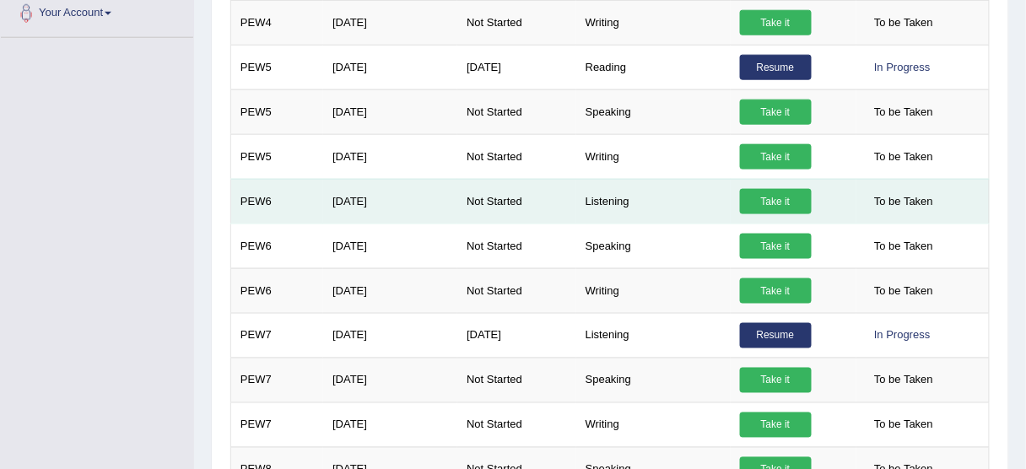
click at [772, 194] on link "Take it" at bounding box center [776, 201] width 72 height 25
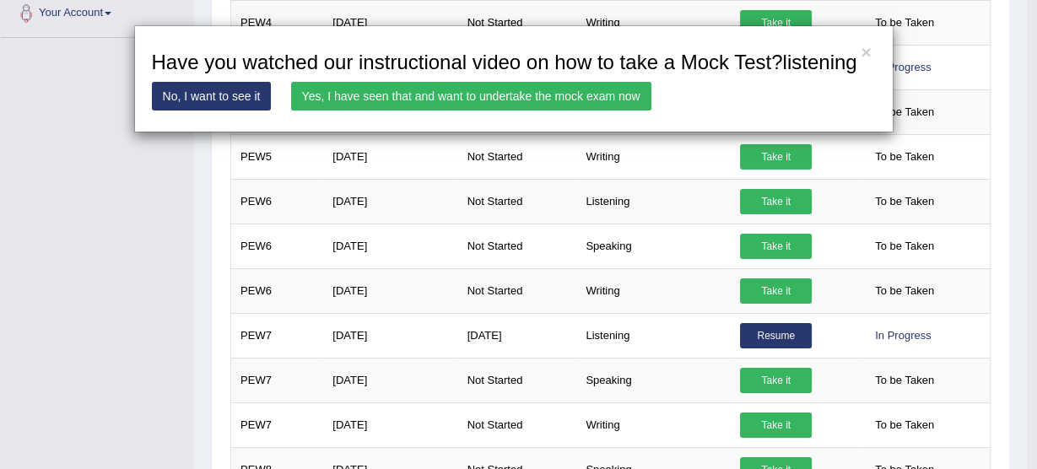
click at [547, 109] on link "Yes, I have seen that and want to undertake the mock exam now" at bounding box center [471, 96] width 360 height 29
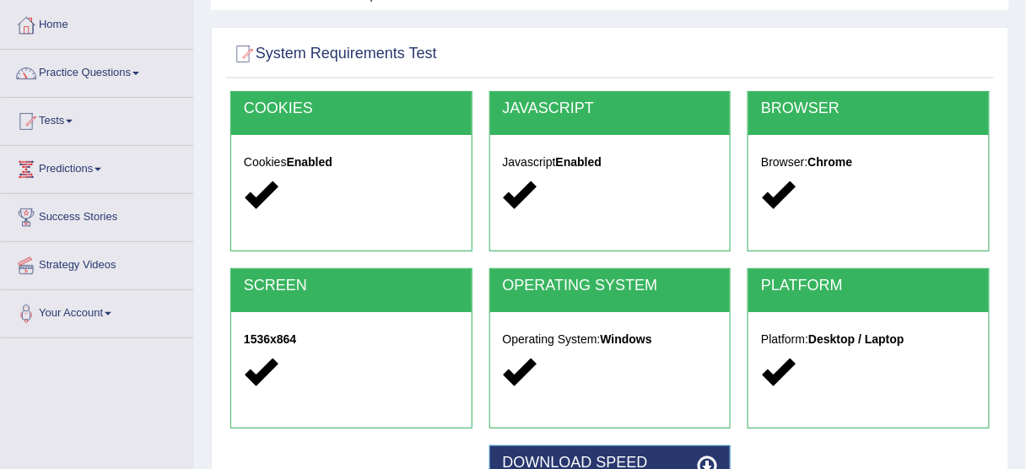
scroll to position [337, 0]
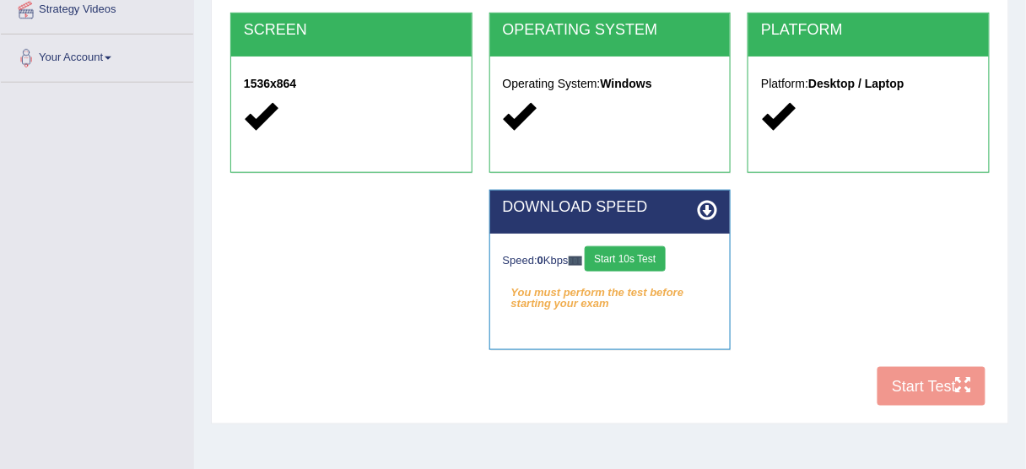
click at [664, 265] on button "Start 10s Test" at bounding box center [625, 258] width 80 height 25
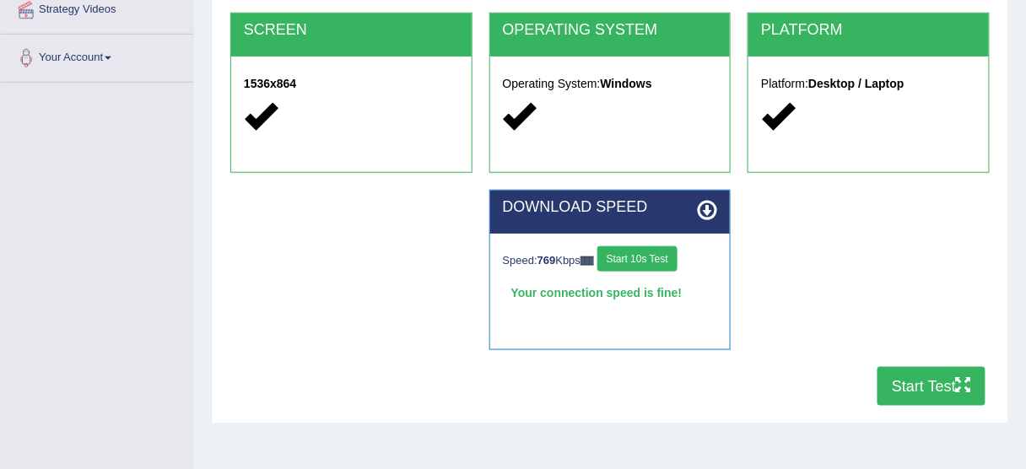
click at [958, 389] on icon "button" at bounding box center [963, 384] width 15 height 15
